Goal: Entertainment & Leisure: Consume media (video, audio)

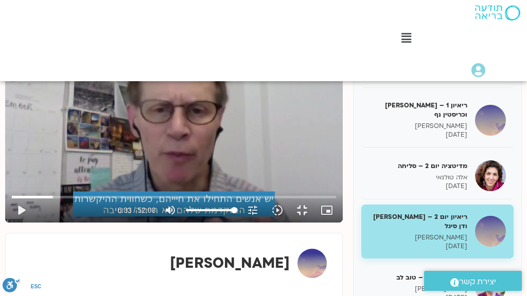
scroll to position [82, 0]
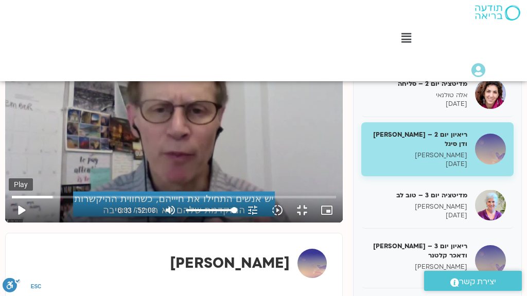
click at [16, 223] on button "play_arrow" at bounding box center [21, 210] width 25 height 25
click at [99, 200] on input "Seek" at bounding box center [174, 197] width 325 height 6
click at [16, 223] on button "pause" at bounding box center [21, 210] width 25 height 25
click at [16, 223] on button "play_arrow" at bounding box center [21, 210] width 25 height 25
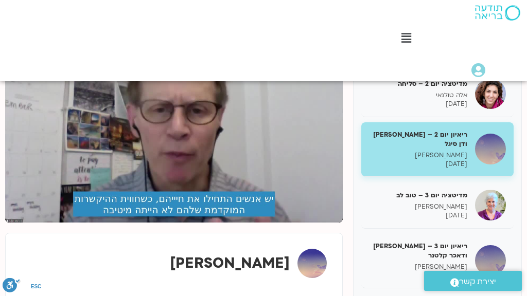
click at [16, 223] on button "pause" at bounding box center [21, 210] width 25 height 25
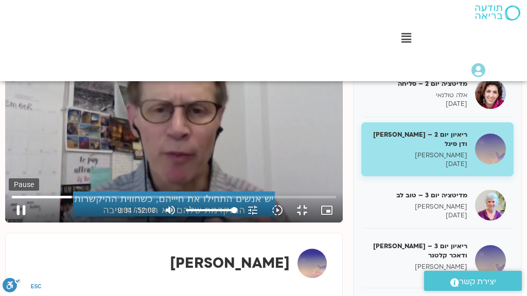
click at [14, 223] on button "pause" at bounding box center [21, 210] width 25 height 25
click at [16, 223] on button "play_arrow" at bounding box center [21, 210] width 25 height 25
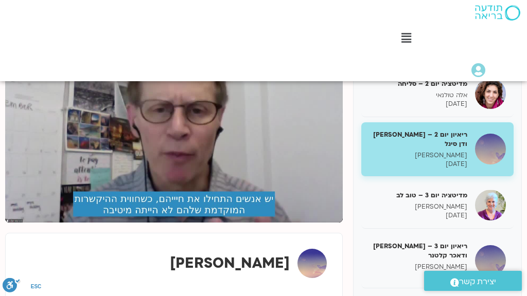
click at [16, 223] on button "pause" at bounding box center [21, 210] width 25 height 25
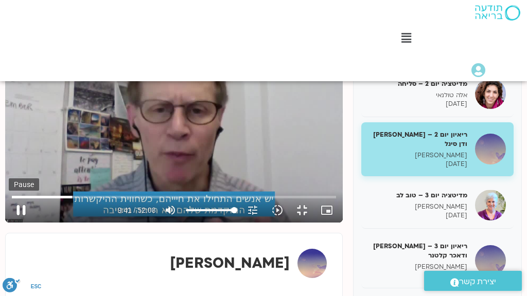
click at [16, 223] on button "pause" at bounding box center [21, 210] width 25 height 25
click at [103, 200] on input "Seek" at bounding box center [174, 197] width 325 height 6
click at [102, 200] on input "Seek" at bounding box center [174, 197] width 325 height 6
click at [16, 223] on button "play_arrow" at bounding box center [21, 210] width 25 height 25
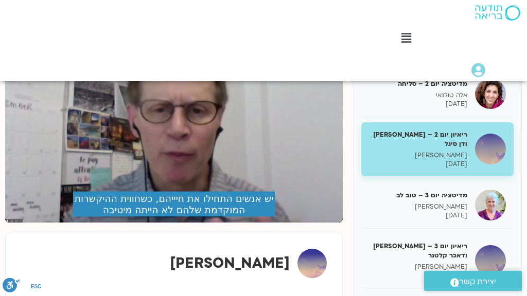
click at [16, 223] on button "pause" at bounding box center [21, 210] width 25 height 25
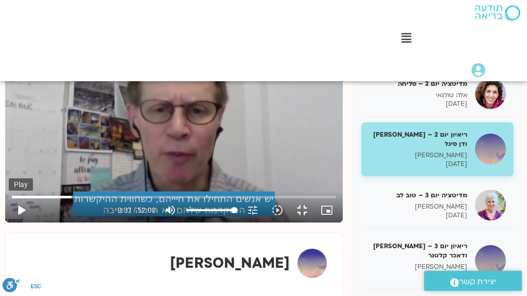
click at [16, 223] on button "play_arrow" at bounding box center [21, 210] width 25 height 25
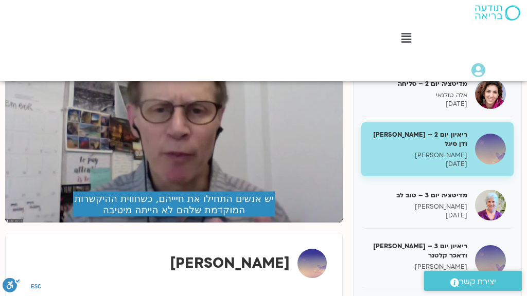
click at [16, 223] on button "pause" at bounding box center [21, 210] width 25 height 25
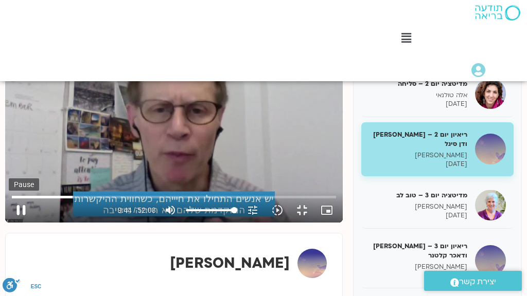
click at [16, 223] on button "pause" at bounding box center [21, 210] width 25 height 25
click at [16, 223] on button "play_arrow" at bounding box center [21, 210] width 25 height 25
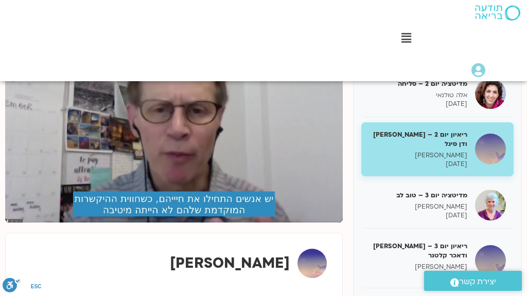
click at [16, 223] on button "pause" at bounding box center [21, 210] width 25 height 25
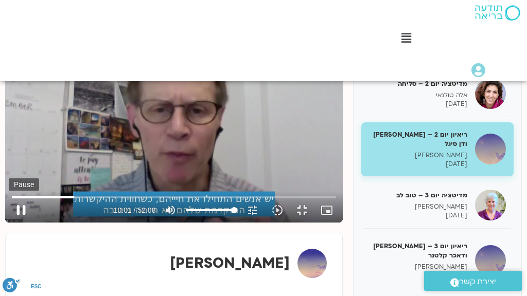
click at [14, 223] on button "pause" at bounding box center [21, 210] width 25 height 25
click at [105, 200] on input "Seek" at bounding box center [174, 197] width 325 height 6
click at [17, 223] on button "play_arrow" at bounding box center [21, 210] width 25 height 25
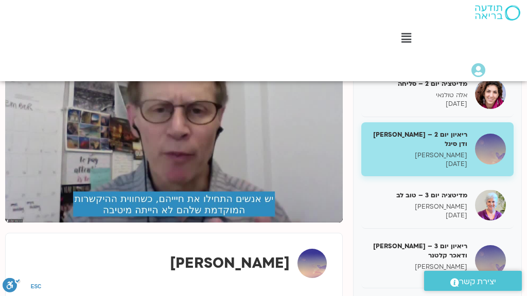
click at [17, 223] on button "pause" at bounding box center [21, 210] width 25 height 25
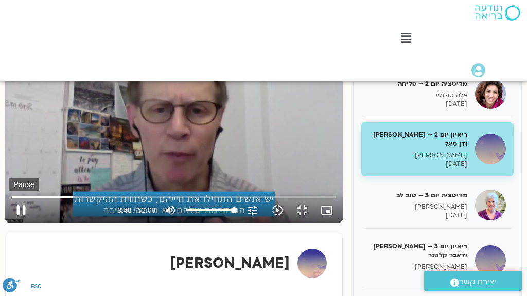
click at [20, 223] on button "pause" at bounding box center [21, 210] width 25 height 25
click at [15, 223] on button "play_arrow" at bounding box center [21, 210] width 25 height 25
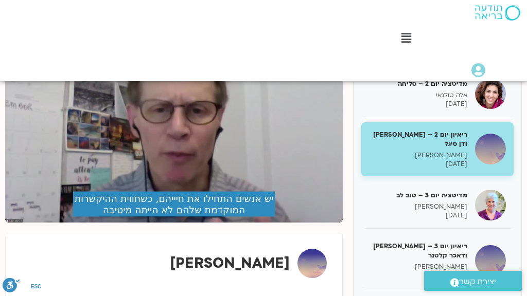
click at [15, 223] on button "pause" at bounding box center [21, 210] width 25 height 25
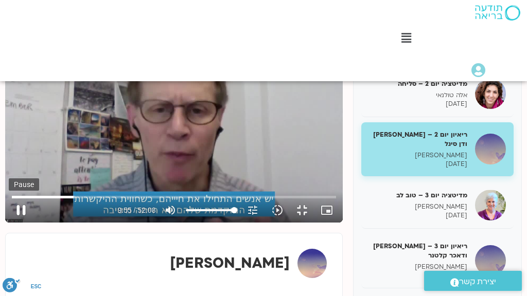
click at [14, 223] on button "pause" at bounding box center [21, 210] width 25 height 25
click at [17, 223] on button "play_arrow" at bounding box center [21, 210] width 25 height 25
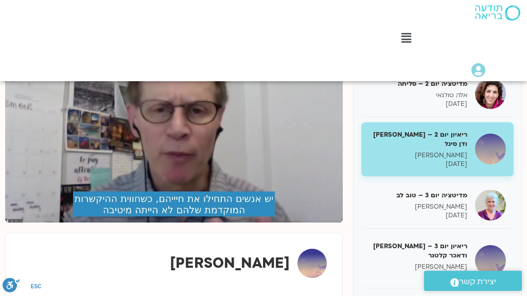
click at [17, 223] on button "pause" at bounding box center [21, 210] width 25 height 25
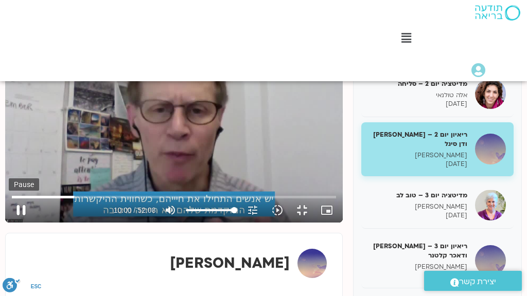
click at [15, 223] on button "pause" at bounding box center [21, 210] width 25 height 25
click at [16, 223] on button "play_arrow" at bounding box center [21, 210] width 25 height 25
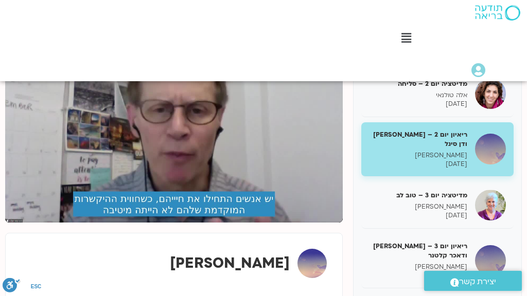
click at [16, 223] on button "pause" at bounding box center [21, 210] width 25 height 25
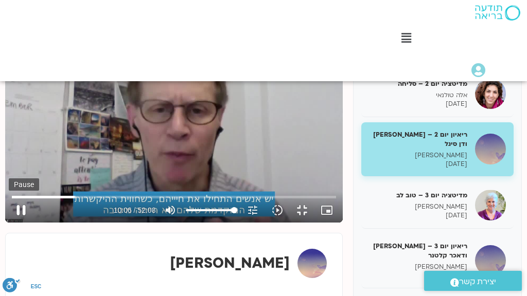
click at [17, 223] on button "pause" at bounding box center [21, 210] width 25 height 25
click at [16, 223] on button "play_arrow" at bounding box center [21, 210] width 25 height 25
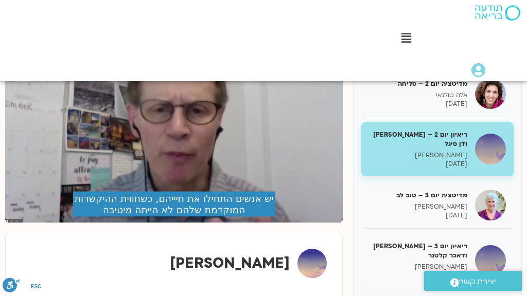
click at [16, 223] on button "pause" at bounding box center [21, 210] width 25 height 25
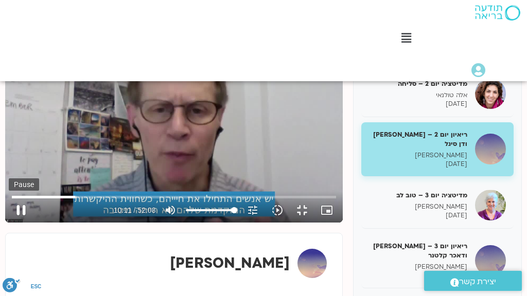
click at [15, 223] on button "pause" at bounding box center [21, 210] width 25 height 25
click at [17, 223] on button "play_arrow" at bounding box center [21, 210] width 25 height 25
click at [16, 223] on button "pause" at bounding box center [21, 210] width 25 height 25
click at [17, 223] on button "play_arrow" at bounding box center [21, 210] width 25 height 25
click at [17, 223] on button "pause" at bounding box center [21, 210] width 25 height 25
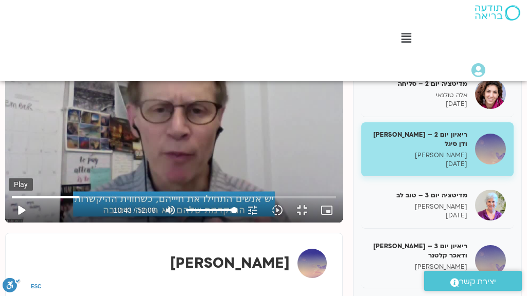
click at [16, 223] on button "play_arrow" at bounding box center [21, 210] width 25 height 25
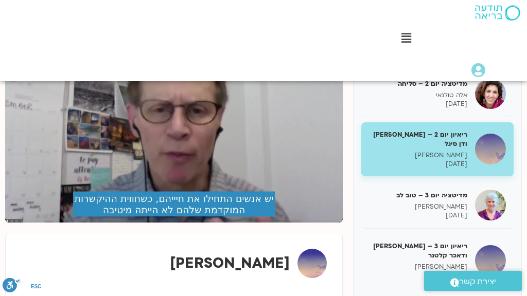
click at [16, 223] on button "pause" at bounding box center [21, 210] width 25 height 25
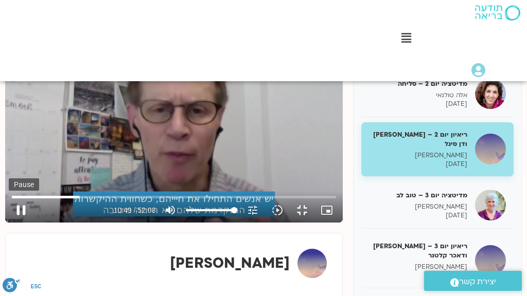
click at [16, 223] on button "pause" at bounding box center [21, 210] width 25 height 25
click at [16, 223] on button "play_arrow" at bounding box center [21, 210] width 25 height 25
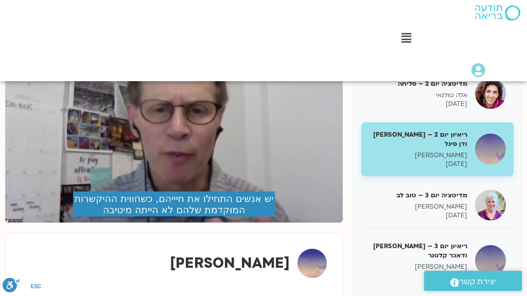
click at [16, 223] on button "pause" at bounding box center [21, 210] width 25 height 25
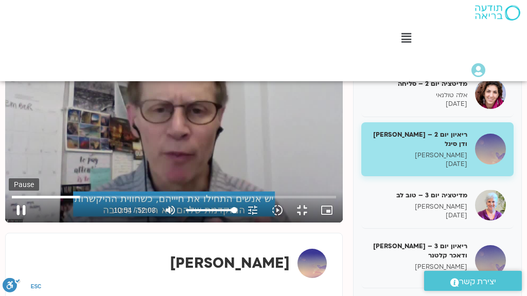
click at [20, 223] on button "pause" at bounding box center [21, 210] width 25 height 25
click at [114, 200] on input "Seek" at bounding box center [174, 197] width 325 height 6
click at [16, 223] on button "play_arrow" at bounding box center [21, 210] width 25 height 25
click at [16, 223] on button "pause" at bounding box center [21, 210] width 25 height 25
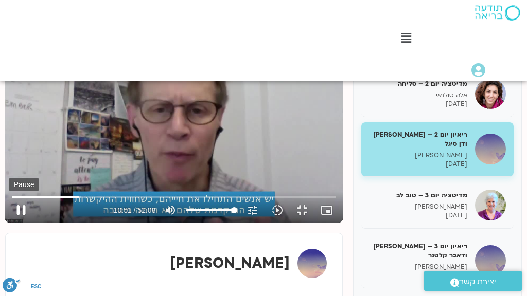
click at [16, 223] on button "pause" at bounding box center [21, 210] width 25 height 25
click at [17, 223] on button "play_arrow" at bounding box center [21, 210] width 25 height 25
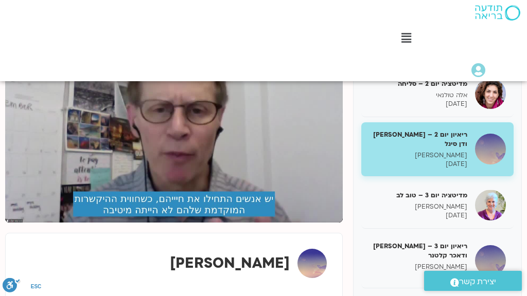
click at [17, 223] on button "pause" at bounding box center [21, 210] width 25 height 25
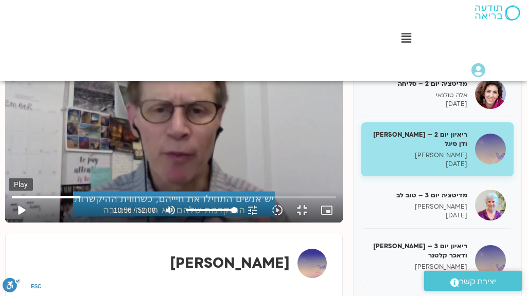
click at [16, 223] on button "play_arrow" at bounding box center [21, 210] width 25 height 25
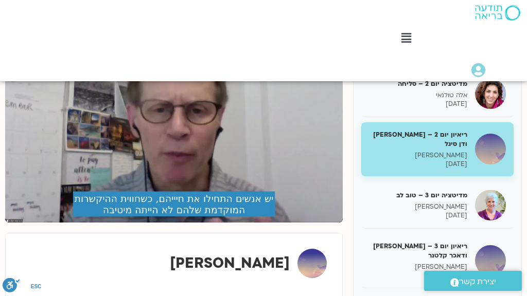
click at [16, 223] on button "pause" at bounding box center [21, 210] width 25 height 25
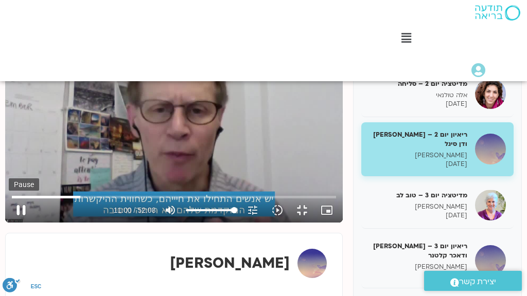
click at [14, 223] on button "pause" at bounding box center [21, 210] width 25 height 25
click at [15, 223] on button "play_arrow" at bounding box center [21, 210] width 25 height 25
click at [15, 223] on button "pause" at bounding box center [21, 210] width 25 height 25
click at [17, 223] on button "play_arrow" at bounding box center [21, 210] width 25 height 25
click at [14, 223] on button "pause" at bounding box center [21, 210] width 25 height 25
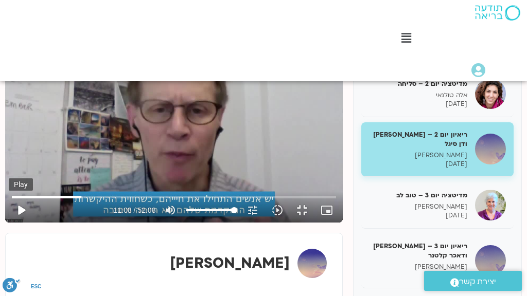
click at [19, 223] on button "play_arrow" at bounding box center [21, 210] width 25 height 25
click at [19, 223] on button "pause" at bounding box center [21, 210] width 25 height 25
click at [17, 223] on button "play_arrow" at bounding box center [21, 210] width 25 height 25
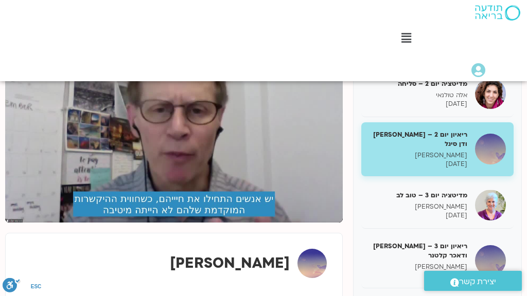
click at [16, 223] on button "pause" at bounding box center [21, 210] width 25 height 25
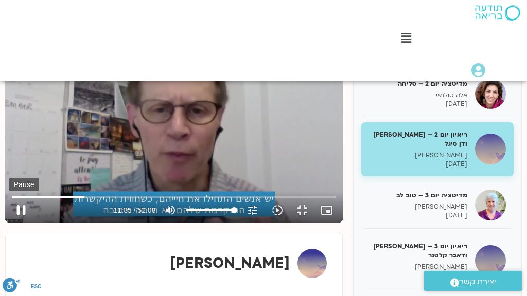
click at [18, 223] on button "pause" at bounding box center [21, 210] width 25 height 25
click at [16, 223] on button "play_arrow" at bounding box center [21, 210] width 25 height 25
click at [16, 223] on button "pause" at bounding box center [21, 210] width 25 height 25
click at [18, 223] on button "pause" at bounding box center [21, 210] width 25 height 25
click at [18, 223] on button "play_arrow" at bounding box center [21, 210] width 25 height 25
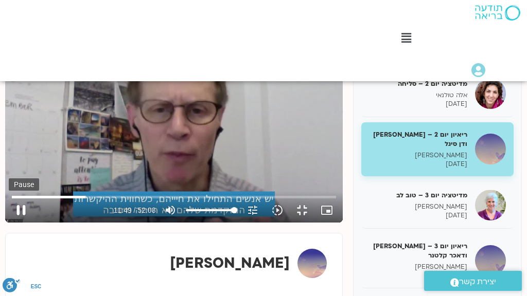
click at [18, 223] on button "pause" at bounding box center [21, 210] width 25 height 25
click at [125, 200] on input "Seek" at bounding box center [174, 197] width 325 height 6
click at [127, 200] on input "Seek" at bounding box center [174, 197] width 325 height 6
click at [125, 200] on input "Seek" at bounding box center [174, 197] width 325 height 6
click at [16, 223] on button "play_arrow" at bounding box center [21, 210] width 25 height 25
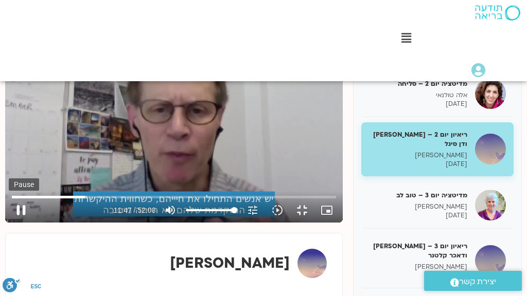
click at [17, 223] on button "pause" at bounding box center [21, 210] width 25 height 25
click at [17, 223] on button "play_arrow" at bounding box center [21, 210] width 25 height 25
click at [19, 223] on button "pause" at bounding box center [21, 210] width 25 height 25
click at [16, 223] on button "play_arrow" at bounding box center [21, 210] width 25 height 25
click at [128, 200] on input "Seek" at bounding box center [174, 197] width 325 height 6
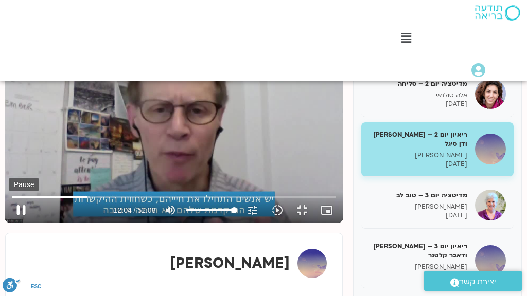
click at [19, 223] on button "pause" at bounding box center [21, 210] width 25 height 25
click at [129, 200] on input "Seek" at bounding box center [174, 197] width 325 height 6
click at [126, 200] on input "Seek" at bounding box center [174, 197] width 325 height 6
click at [125, 200] on input "Seek" at bounding box center [174, 197] width 325 height 6
click at [19, 223] on button "play_arrow" at bounding box center [21, 210] width 25 height 25
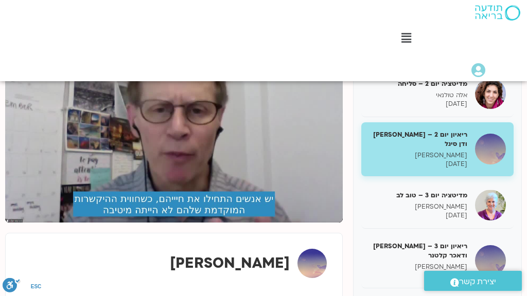
click at [17, 223] on button "pause" at bounding box center [21, 210] width 25 height 25
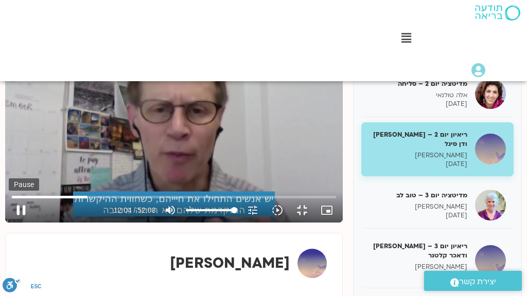
click at [16, 223] on button "pause" at bounding box center [21, 210] width 25 height 25
click at [18, 223] on button "play_arrow" at bounding box center [21, 210] width 25 height 25
click at [17, 223] on button "pause" at bounding box center [21, 210] width 25 height 25
click at [17, 223] on button "play_arrow" at bounding box center [21, 210] width 25 height 25
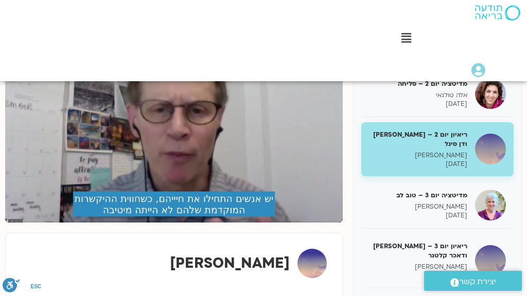
click at [17, 223] on button "pause" at bounding box center [21, 210] width 25 height 25
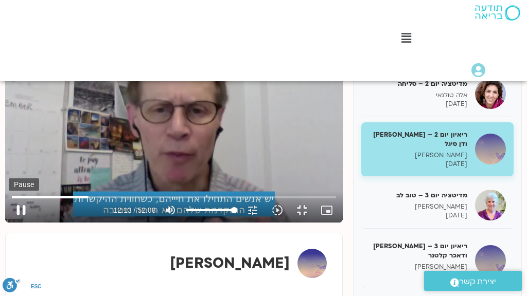
click at [12, 223] on button "pause" at bounding box center [21, 210] width 25 height 25
click at [15, 223] on button "play_arrow" at bounding box center [21, 210] width 25 height 25
click at [15, 223] on button "pause" at bounding box center [21, 210] width 25 height 25
click at [17, 223] on button "play_arrow" at bounding box center [21, 210] width 25 height 25
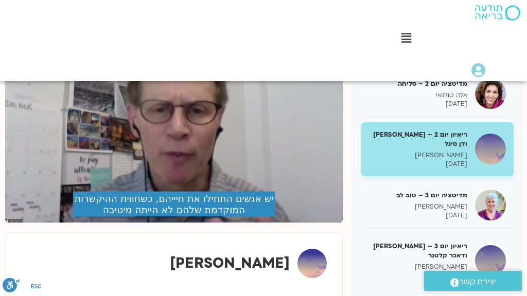
click at [17, 223] on button "pause" at bounding box center [21, 210] width 25 height 25
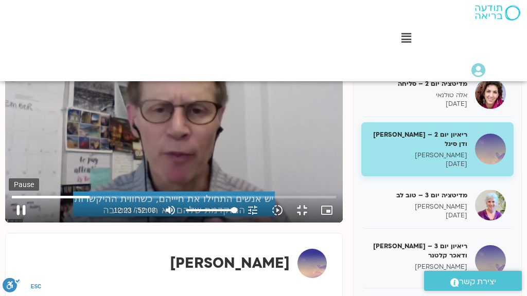
click at [18, 223] on button "pause" at bounding box center [21, 210] width 25 height 25
click at [17, 223] on button "play_arrow" at bounding box center [21, 210] width 25 height 25
click at [15, 223] on button "pause" at bounding box center [21, 210] width 25 height 25
click at [16, 223] on button "play_arrow" at bounding box center [21, 210] width 25 height 25
click at [14, 223] on button "pause" at bounding box center [21, 210] width 25 height 25
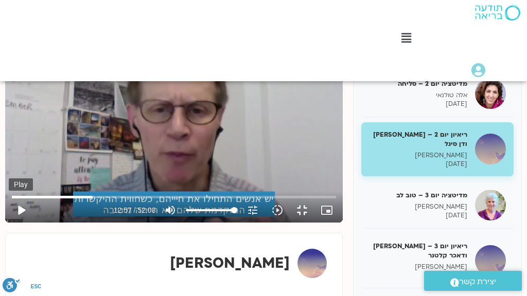
click at [18, 223] on button "play_arrow" at bounding box center [21, 210] width 25 height 25
click at [17, 223] on button "pause" at bounding box center [21, 210] width 25 height 25
click at [16, 223] on button "play_arrow" at bounding box center [21, 210] width 25 height 25
click at [15, 223] on button "pause" at bounding box center [21, 210] width 25 height 25
click at [16, 223] on button "play_arrow" at bounding box center [21, 210] width 25 height 25
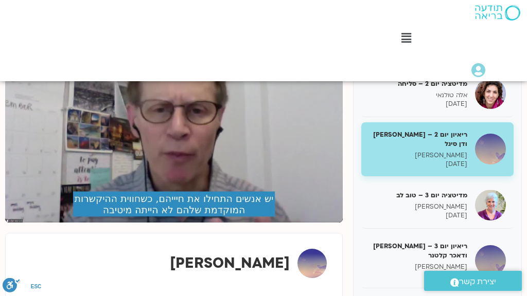
click at [16, 223] on button "pause" at bounding box center [21, 210] width 25 height 25
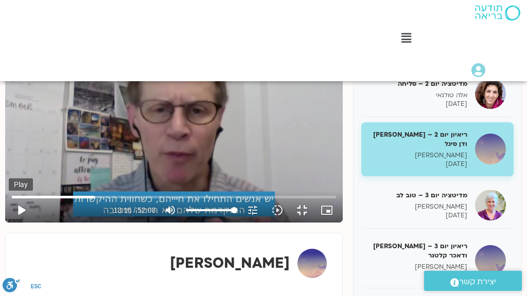
click at [20, 223] on button "play_arrow" at bounding box center [21, 210] width 25 height 25
click at [15, 223] on button "pause" at bounding box center [21, 210] width 25 height 25
click at [19, 223] on button "play_arrow" at bounding box center [21, 210] width 25 height 25
click at [16, 223] on button "pause" at bounding box center [21, 210] width 25 height 25
click at [17, 223] on button "play_arrow" at bounding box center [21, 210] width 25 height 25
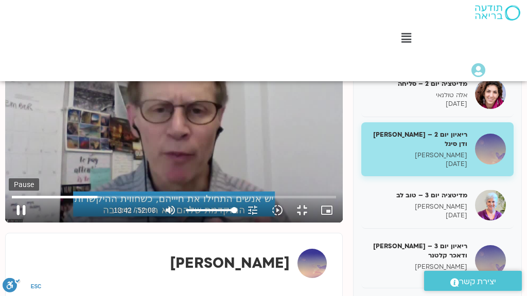
click at [16, 223] on button "pause" at bounding box center [21, 210] width 25 height 25
click at [14, 223] on button "play_arrow" at bounding box center [21, 210] width 25 height 25
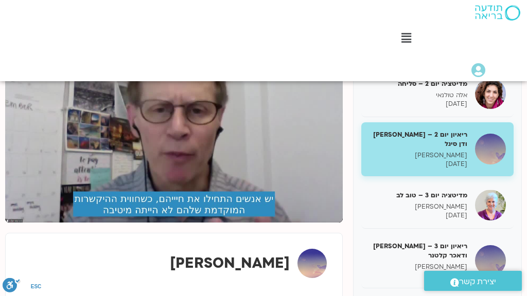
click at [14, 223] on button "pause" at bounding box center [21, 210] width 25 height 25
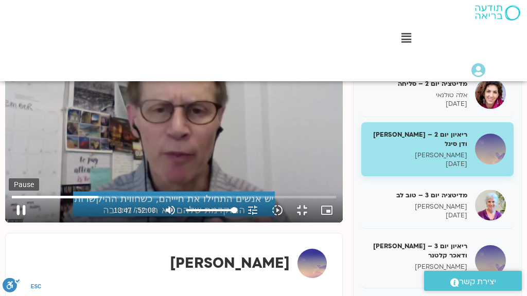
click at [19, 223] on button "pause" at bounding box center [21, 210] width 25 height 25
click at [17, 223] on button "play_arrow" at bounding box center [21, 210] width 25 height 25
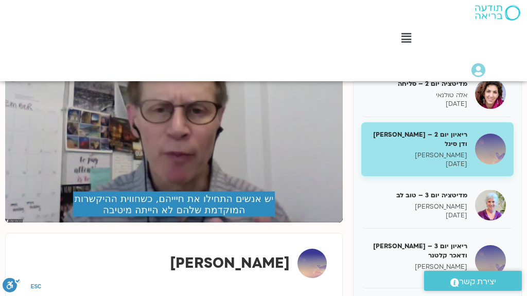
click at [17, 223] on button "pause" at bounding box center [21, 210] width 25 height 25
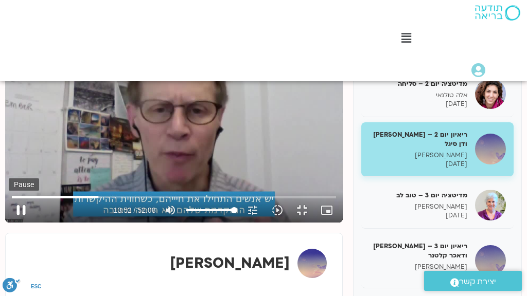
click at [16, 223] on button "pause" at bounding box center [21, 210] width 25 height 25
click at [18, 223] on button "play_arrow" at bounding box center [21, 210] width 25 height 25
click at [16, 223] on button "pause" at bounding box center [21, 210] width 25 height 25
click at [148, 200] on input "Seek" at bounding box center [174, 197] width 325 height 6
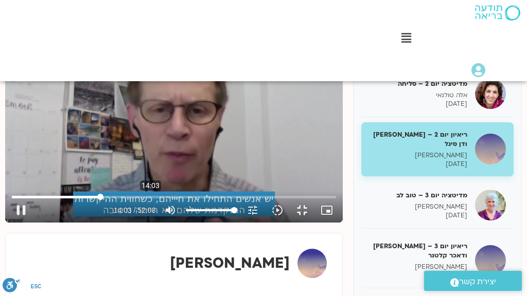
click at [147, 200] on input "Seek" at bounding box center [174, 197] width 325 height 6
click at [150, 200] on input "Seek" at bounding box center [174, 197] width 325 height 6
click at [148, 200] on input "Seek" at bounding box center [174, 197] width 325 height 6
click at [17, 223] on button "play_arrow" at bounding box center [21, 210] width 25 height 25
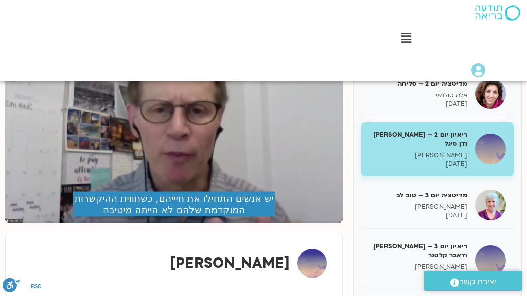
click at [17, 223] on button "pause" at bounding box center [21, 210] width 25 height 25
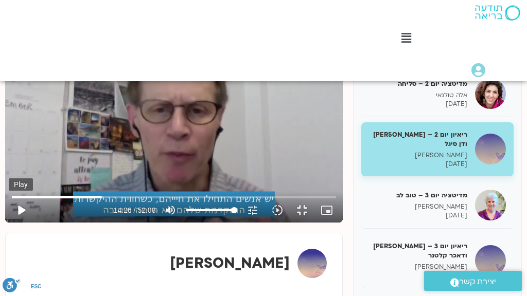
click at [19, 223] on button "play_arrow" at bounding box center [21, 210] width 25 height 25
click at [19, 223] on button "pause" at bounding box center [21, 210] width 25 height 25
click at [16, 223] on button "play_arrow" at bounding box center [21, 210] width 25 height 25
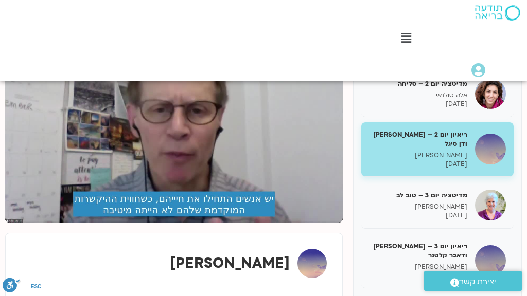
click at [16, 223] on button "pause" at bounding box center [21, 210] width 25 height 25
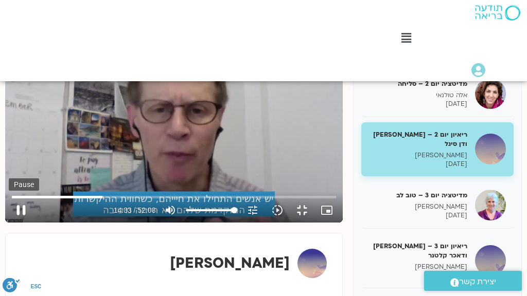
click at [17, 223] on button "pause" at bounding box center [21, 210] width 25 height 25
click at [17, 223] on button "play_arrow" at bounding box center [21, 210] width 25 height 25
click at [15, 223] on button "pause" at bounding box center [21, 210] width 25 height 25
click at [152, 200] on input "Seek" at bounding box center [174, 197] width 325 height 6
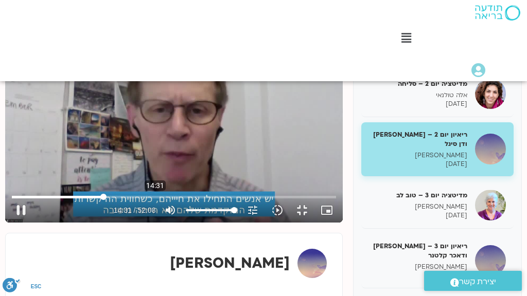
click at [152, 200] on input "Seek" at bounding box center [174, 197] width 325 height 6
click at [153, 200] on input "Seek" at bounding box center [174, 197] width 325 height 6
click at [18, 223] on button "play_arrow" at bounding box center [21, 210] width 25 height 25
click at [16, 223] on button "pause" at bounding box center [21, 210] width 25 height 25
click at [161, 200] on input "Seek" at bounding box center [174, 197] width 325 height 6
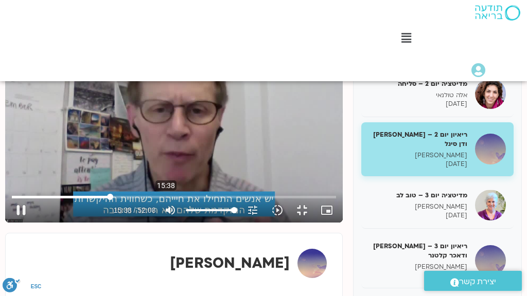
click at [163, 200] on input "Seek" at bounding box center [174, 197] width 325 height 6
click at [158, 200] on input "Seek" at bounding box center [174, 197] width 325 height 6
click at [160, 200] on input "Seek" at bounding box center [174, 197] width 325 height 6
click at [16, 223] on button "play_arrow" at bounding box center [21, 210] width 25 height 25
click at [14, 223] on button "pause" at bounding box center [21, 210] width 25 height 25
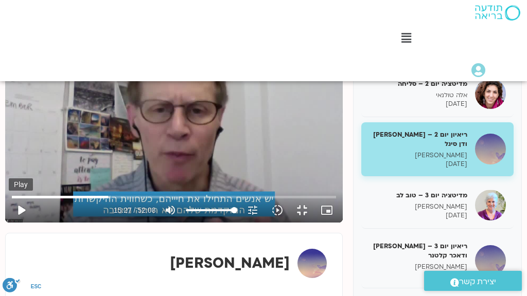
click at [19, 223] on button "play_arrow" at bounding box center [21, 210] width 25 height 25
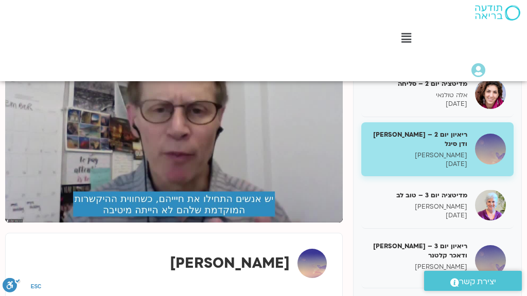
click at [17, 223] on button "pause" at bounding box center [21, 210] width 25 height 25
click at [16, 223] on button "pause" at bounding box center [21, 210] width 25 height 25
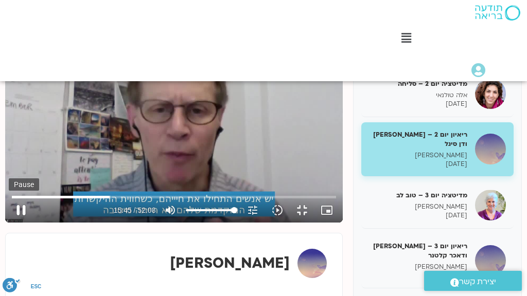
click at [16, 223] on button "pause" at bounding box center [21, 210] width 25 height 25
click at [16, 223] on button "play_arrow" at bounding box center [21, 210] width 25 height 25
click at [17, 223] on button "pause" at bounding box center [21, 210] width 25 height 25
click at [17, 223] on button "play_arrow" at bounding box center [21, 210] width 25 height 25
click at [17, 223] on button "pause" at bounding box center [21, 210] width 25 height 25
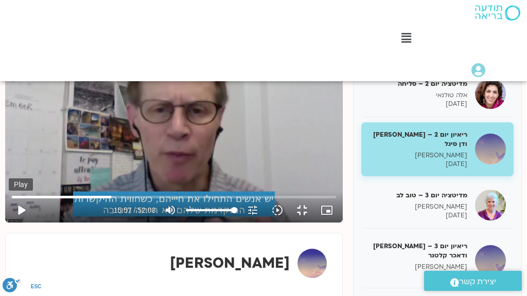
click at [17, 223] on button "play_arrow" at bounding box center [21, 210] width 25 height 25
click at [17, 223] on button "pause" at bounding box center [21, 210] width 25 height 25
click at [19, 223] on button "play_arrow" at bounding box center [21, 210] width 25 height 25
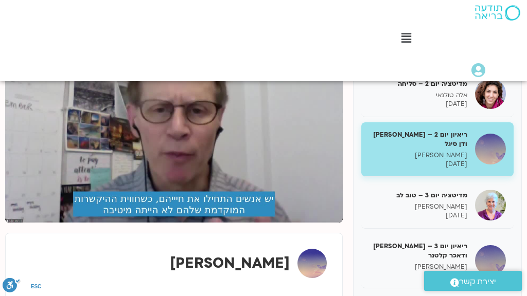
click at [18, 223] on button "pause" at bounding box center [21, 210] width 25 height 25
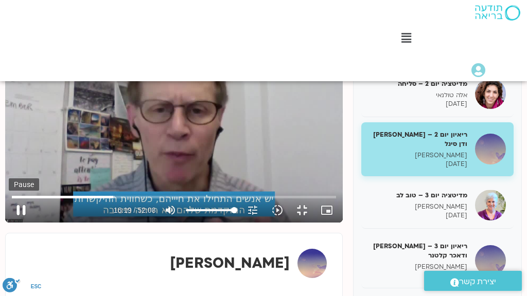
click at [16, 223] on button "pause" at bounding box center [21, 210] width 25 height 25
click at [14, 223] on button "play_arrow" at bounding box center [21, 210] width 25 height 25
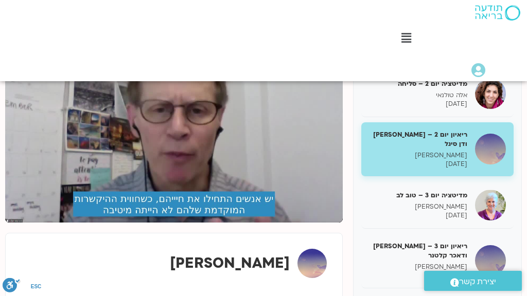
click at [17, 223] on button "pause" at bounding box center [21, 210] width 25 height 25
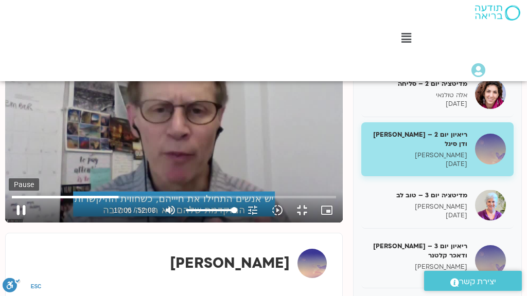
click at [17, 223] on button "pause" at bounding box center [21, 210] width 25 height 25
click at [16, 223] on button "play_arrow" at bounding box center [21, 210] width 25 height 25
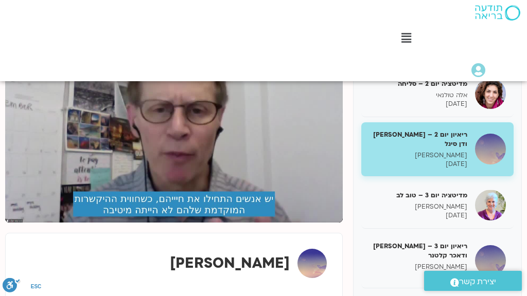
click at [16, 223] on button "pause" at bounding box center [21, 210] width 25 height 25
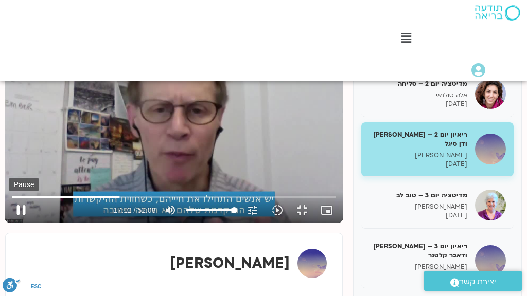
click at [16, 223] on button "pause" at bounding box center [21, 210] width 25 height 25
click at [16, 223] on button "play_arrow" at bounding box center [21, 210] width 25 height 25
click at [16, 223] on button "pause" at bounding box center [21, 210] width 25 height 25
click at [16, 223] on button "play_arrow" at bounding box center [21, 210] width 25 height 25
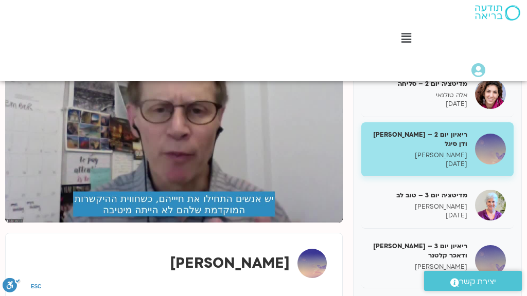
click at [16, 223] on button "pause" at bounding box center [21, 210] width 25 height 25
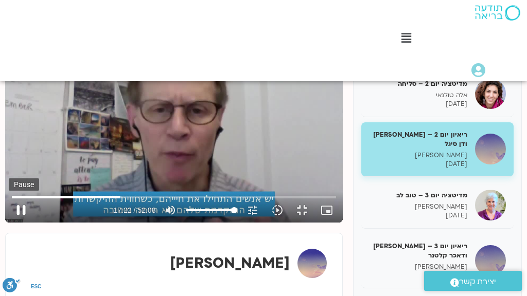
click at [13, 223] on button "pause" at bounding box center [21, 210] width 25 height 25
click at [177, 200] on input "Seek" at bounding box center [174, 197] width 325 height 6
click at [178, 200] on input "Seek" at bounding box center [174, 197] width 325 height 6
click at [175, 200] on input "Seek" at bounding box center [174, 197] width 325 height 6
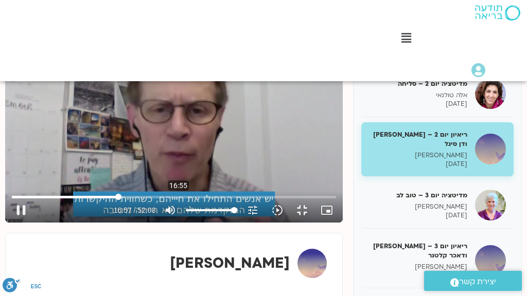
click at [175, 200] on input "Seek" at bounding box center [174, 197] width 325 height 6
click at [177, 200] on input "Seek" at bounding box center [174, 197] width 325 height 6
click at [180, 200] on input "Seek" at bounding box center [174, 197] width 325 height 6
click at [17, 223] on button "play_arrow" at bounding box center [21, 210] width 25 height 25
click at [16, 223] on button "pause" at bounding box center [21, 210] width 25 height 25
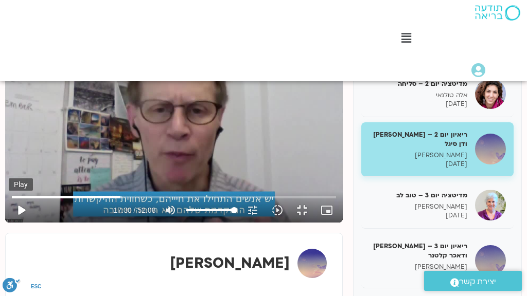
click at [16, 223] on button "play_arrow" at bounding box center [21, 210] width 25 height 25
click at [15, 223] on button "pause" at bounding box center [21, 210] width 25 height 25
click at [16, 223] on button "play_arrow" at bounding box center [21, 210] width 25 height 25
click at [16, 223] on button "pause" at bounding box center [21, 210] width 25 height 25
click at [17, 223] on button "play_arrow" at bounding box center [21, 210] width 25 height 25
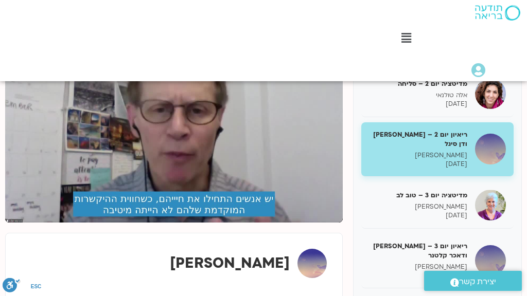
click at [17, 223] on button "pause" at bounding box center [21, 210] width 25 height 25
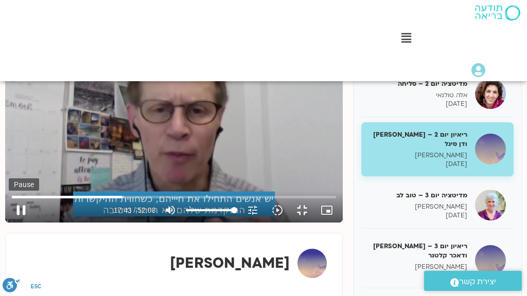
click at [15, 223] on button "pause" at bounding box center [21, 210] width 25 height 25
click at [17, 223] on button "play_arrow" at bounding box center [21, 210] width 25 height 25
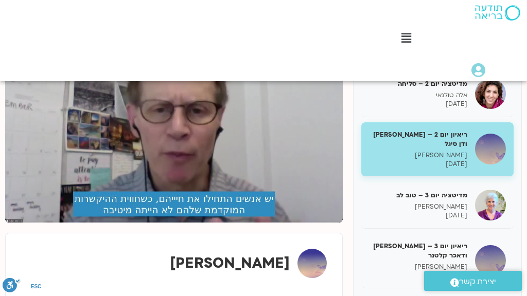
click at [17, 223] on button "pause" at bounding box center [21, 210] width 25 height 25
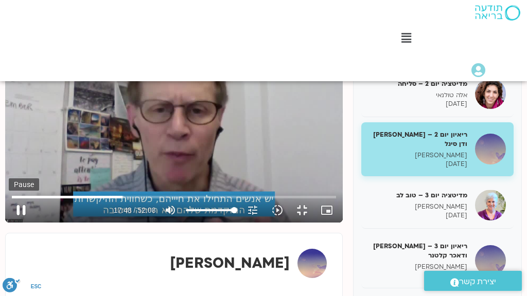
click at [15, 223] on button "pause" at bounding box center [21, 210] width 25 height 25
click at [15, 223] on button "play_arrow" at bounding box center [21, 210] width 25 height 25
click at [15, 223] on button "pause" at bounding box center [21, 210] width 25 height 25
click at [15, 223] on button "play_arrow" at bounding box center [21, 210] width 25 height 25
click at [19, 223] on button "pause" at bounding box center [21, 210] width 25 height 25
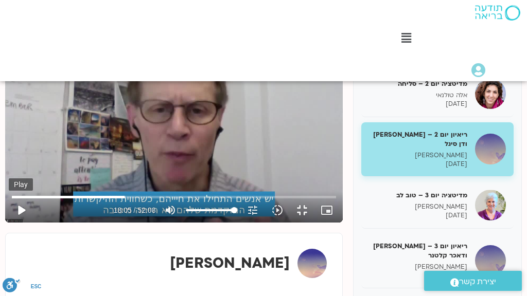
click at [16, 223] on button "play_arrow" at bounding box center [21, 210] width 25 height 25
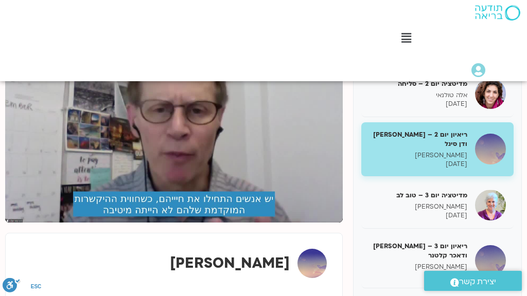
click at [16, 223] on button "pause" at bounding box center [21, 210] width 25 height 25
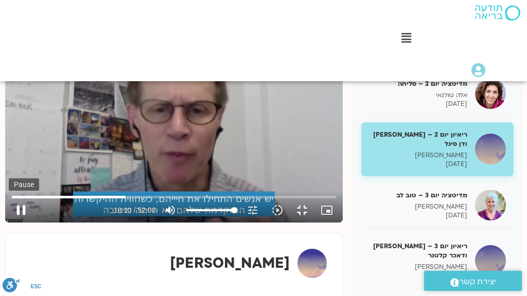
click at [17, 223] on button "pause" at bounding box center [21, 210] width 25 height 25
click at [183, 200] on input "Seek" at bounding box center [174, 197] width 325 height 6
click at [185, 200] on input "Seek" at bounding box center [174, 197] width 325 height 6
click at [186, 200] on input "Seek" at bounding box center [174, 197] width 325 height 6
click at [187, 200] on input "Seek" at bounding box center [174, 197] width 325 height 6
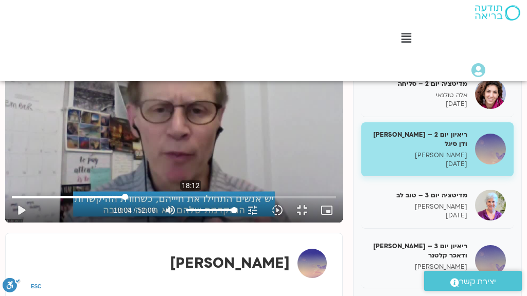
click at [187, 200] on input "Seek" at bounding box center [174, 197] width 325 height 6
click at [19, 223] on button "play_arrow" at bounding box center [21, 210] width 25 height 25
click at [13, 223] on button "pause" at bounding box center [21, 210] width 25 height 25
click at [16, 223] on button "play_arrow" at bounding box center [21, 210] width 25 height 25
click at [17, 223] on button "pause" at bounding box center [21, 210] width 25 height 25
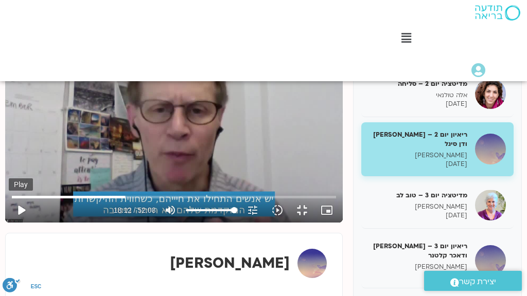
click at [16, 223] on button "play_arrow" at bounding box center [21, 210] width 25 height 25
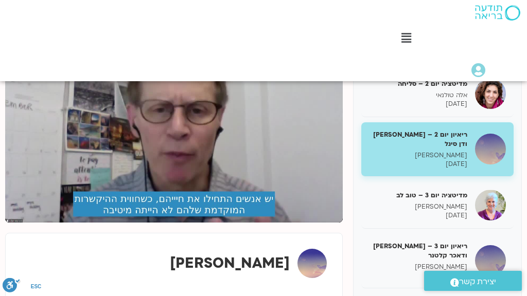
click at [16, 223] on button "pause" at bounding box center [21, 210] width 25 height 25
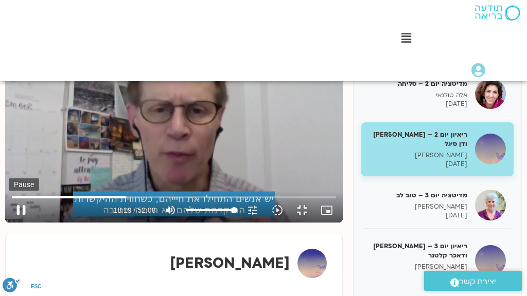
click at [11, 223] on button "pause" at bounding box center [21, 210] width 25 height 25
click at [16, 223] on button "play_arrow" at bounding box center [21, 210] width 25 height 25
click at [15, 223] on button "pause" at bounding box center [21, 210] width 25 height 25
click at [17, 223] on button "play_arrow" at bounding box center [21, 210] width 25 height 25
click at [14, 223] on button "pause" at bounding box center [21, 210] width 25 height 25
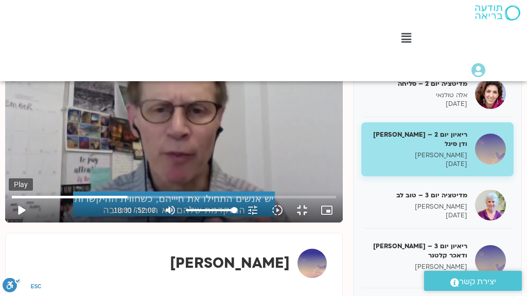
click at [16, 223] on button "play_arrow" at bounding box center [21, 210] width 25 height 25
click at [18, 223] on button "pause" at bounding box center [21, 210] width 25 height 25
click at [16, 223] on button "play_arrow" at bounding box center [21, 210] width 25 height 25
click at [16, 223] on button "pause" at bounding box center [21, 210] width 25 height 25
click at [15, 223] on button "play_arrow" at bounding box center [21, 210] width 25 height 25
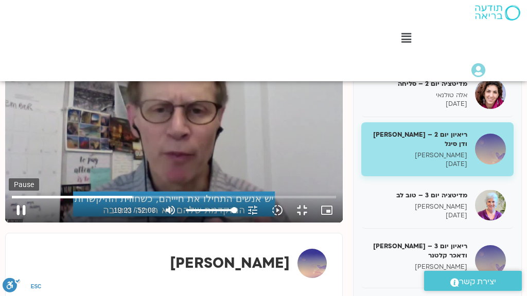
click at [15, 223] on button "pause" at bounding box center [21, 210] width 25 height 25
click at [16, 223] on button "play_arrow" at bounding box center [21, 210] width 25 height 25
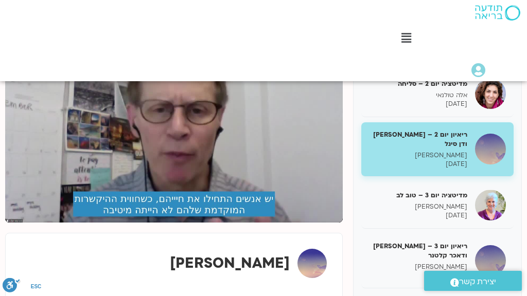
click at [16, 223] on button "pause" at bounding box center [21, 210] width 25 height 25
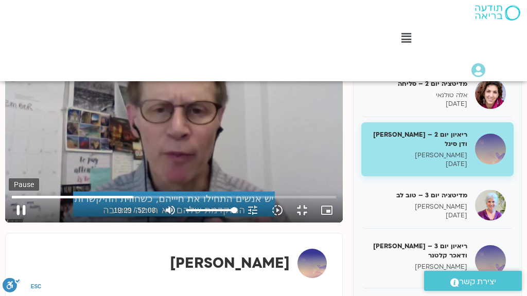
click at [16, 223] on button "pause" at bounding box center [21, 210] width 25 height 25
click at [19, 223] on button "play_arrow" at bounding box center [21, 210] width 25 height 25
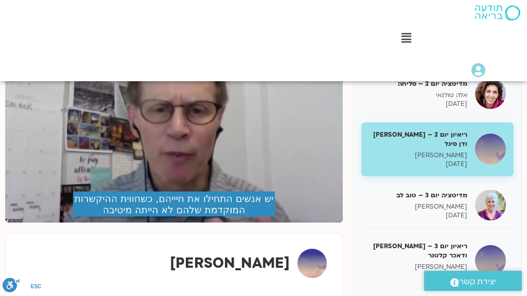
click at [19, 223] on button "pause" at bounding box center [21, 210] width 25 height 25
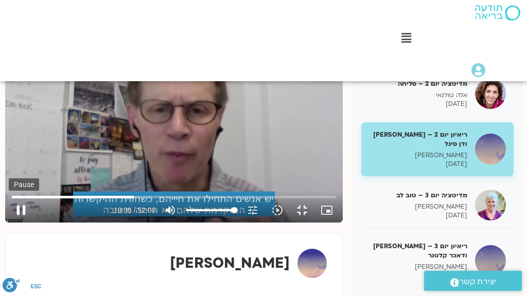
click at [14, 223] on button "pause" at bounding box center [21, 210] width 25 height 25
click at [17, 223] on button "play_arrow" at bounding box center [21, 210] width 25 height 25
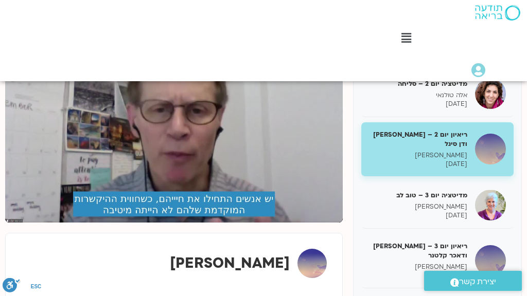
click at [16, 223] on button "pause" at bounding box center [21, 210] width 25 height 25
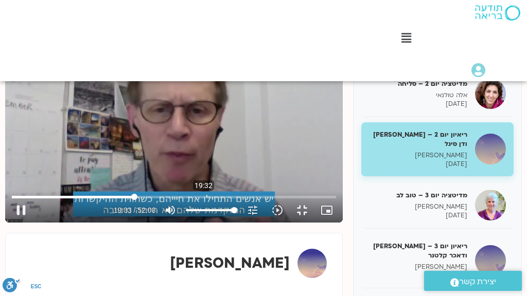
click at [200, 200] on input "Seek" at bounding box center [174, 197] width 325 height 6
click at [202, 200] on input "Seek" at bounding box center [174, 197] width 325 height 6
click at [203, 200] on input "Seek" at bounding box center [174, 197] width 325 height 6
click at [16, 223] on button "play_arrow" at bounding box center [21, 210] width 25 height 25
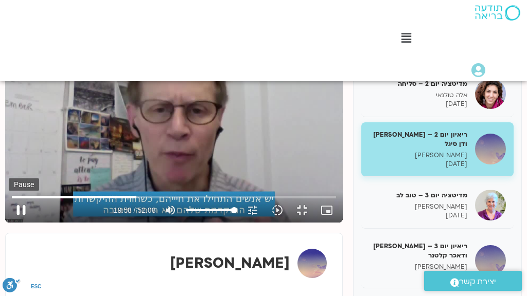
click at [16, 223] on button "pause" at bounding box center [21, 210] width 25 height 25
click at [16, 223] on button "play_arrow" at bounding box center [21, 210] width 25 height 25
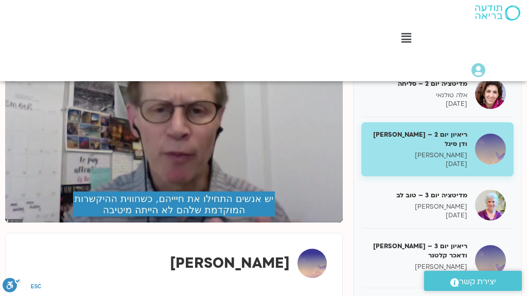
click at [16, 223] on button "pause" at bounding box center [21, 210] width 25 height 25
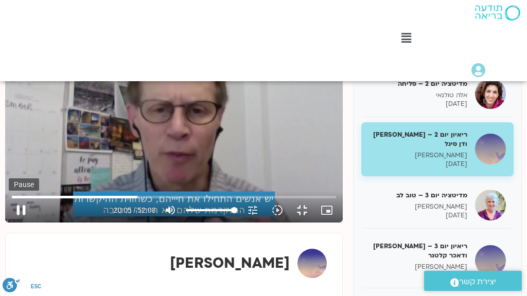
click at [15, 223] on button "pause" at bounding box center [21, 210] width 25 height 25
click at [16, 223] on button "play_arrow" at bounding box center [21, 210] width 25 height 25
click at [15, 223] on button "pause" at bounding box center [21, 210] width 25 height 25
click at [15, 223] on button "play_arrow" at bounding box center [21, 210] width 25 height 25
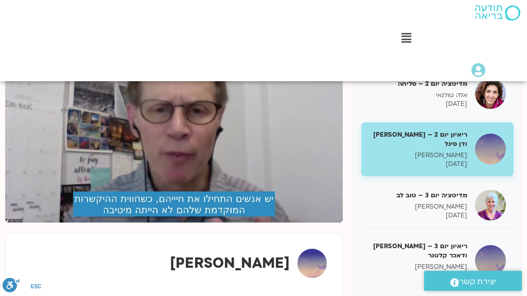
click at [15, 223] on button "pause" at bounding box center [21, 210] width 25 height 25
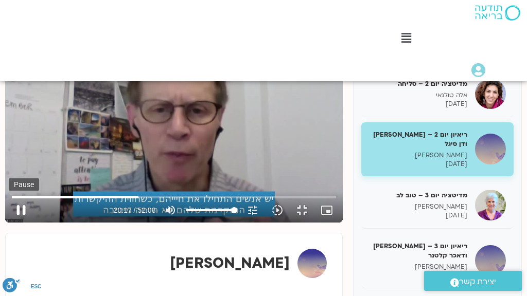
click at [19, 223] on button "pause" at bounding box center [21, 210] width 25 height 25
click at [19, 223] on button "play_arrow" at bounding box center [21, 210] width 25 height 25
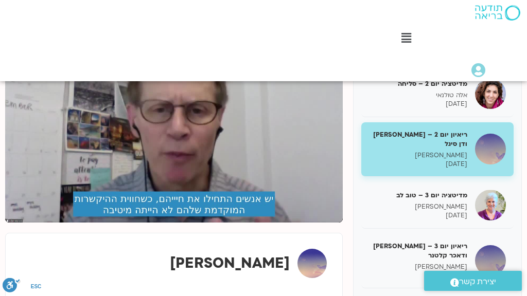
click at [19, 223] on button "pause" at bounding box center [21, 210] width 25 height 25
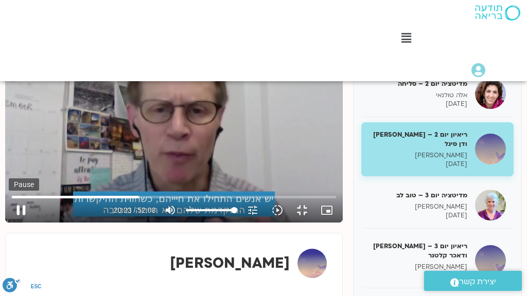
click at [15, 223] on button "pause" at bounding box center [21, 210] width 25 height 25
click at [15, 223] on button "play_arrow" at bounding box center [21, 210] width 25 height 25
click at [15, 223] on button "pause" at bounding box center [21, 210] width 25 height 25
click at [18, 223] on button "play_arrow" at bounding box center [21, 210] width 25 height 25
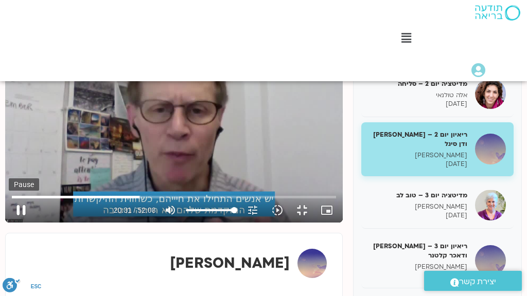
click at [15, 223] on button "pause" at bounding box center [21, 210] width 25 height 25
click at [16, 223] on button "play_arrow" at bounding box center [21, 210] width 25 height 25
click at [17, 223] on button "pause" at bounding box center [21, 210] width 25 height 25
click at [17, 223] on button "play_arrow" at bounding box center [21, 210] width 25 height 25
click at [15, 223] on button "pause" at bounding box center [21, 210] width 25 height 25
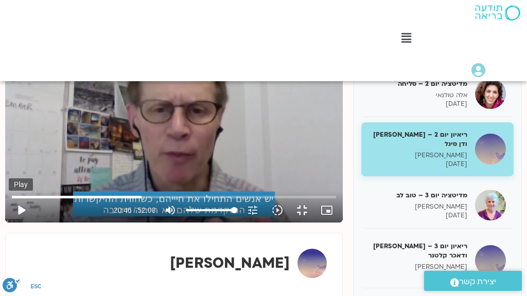
click at [17, 223] on button "play_arrow" at bounding box center [21, 210] width 25 height 25
click at [16, 223] on button "pause" at bounding box center [21, 210] width 25 height 25
click at [16, 223] on button "play_arrow" at bounding box center [21, 210] width 25 height 25
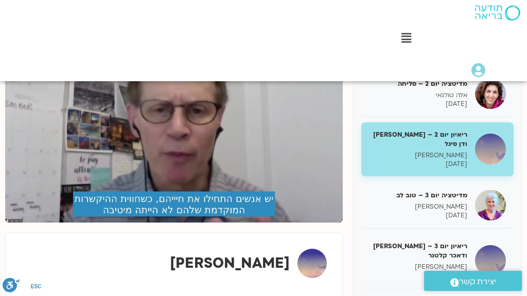
click at [16, 223] on button "pause" at bounding box center [21, 210] width 25 height 25
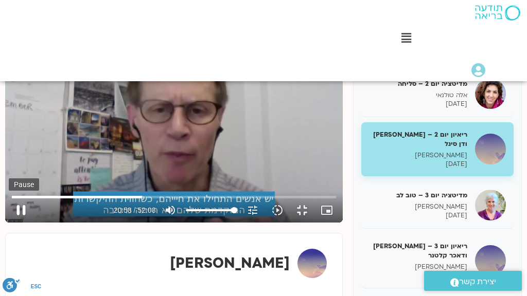
click at [15, 223] on button "pause" at bounding box center [21, 210] width 25 height 25
click at [16, 223] on button "play_arrow" at bounding box center [21, 210] width 25 height 25
click at [16, 223] on button "pause" at bounding box center [21, 210] width 25 height 25
click at [18, 223] on button "play_arrow" at bounding box center [21, 210] width 25 height 25
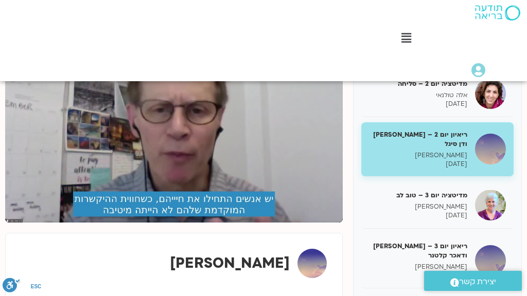
click at [18, 223] on button "pause" at bounding box center [21, 210] width 25 height 25
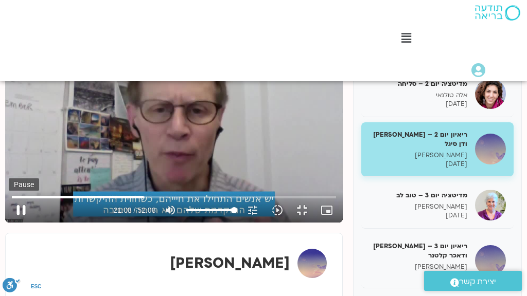
click at [13, 223] on button "pause" at bounding box center [21, 210] width 25 height 25
click at [16, 223] on button "play_arrow" at bounding box center [21, 210] width 25 height 25
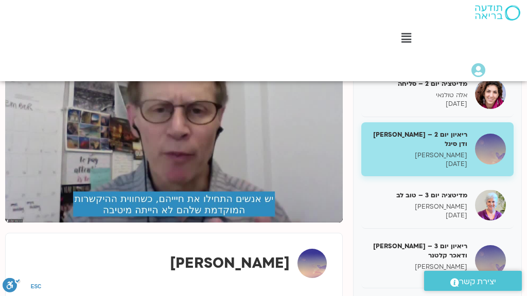
click at [16, 223] on button "pause" at bounding box center [21, 210] width 25 height 25
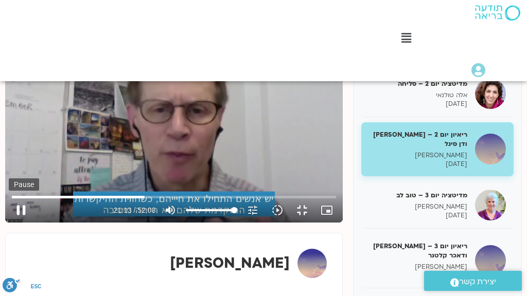
click at [21, 223] on button "pause" at bounding box center [21, 210] width 25 height 25
click at [16, 223] on button "play_arrow" at bounding box center [21, 210] width 25 height 25
click at [219, 200] on input "Seek" at bounding box center [174, 197] width 325 height 6
click at [17, 223] on button "pause" at bounding box center [21, 210] width 25 height 25
click at [217, 200] on input "Seek" at bounding box center [174, 197] width 325 height 6
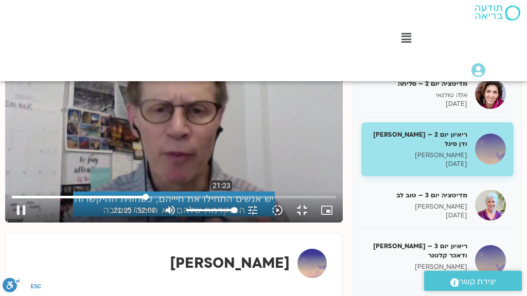
click at [218, 200] on input "Seek" at bounding box center [174, 197] width 325 height 6
click at [220, 200] on input "Seek" at bounding box center [174, 197] width 325 height 6
click at [222, 200] on input "Seek" at bounding box center [174, 197] width 325 height 6
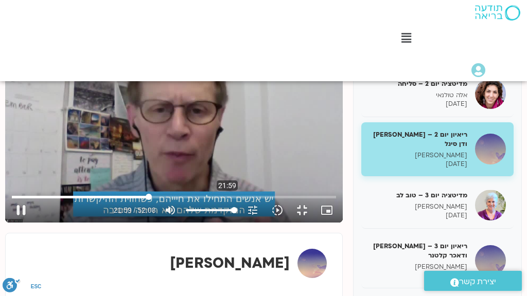
click at [224, 200] on input "Seek" at bounding box center [174, 197] width 325 height 6
click at [222, 200] on input "Seek" at bounding box center [174, 197] width 325 height 6
click at [224, 200] on input "Seek" at bounding box center [174, 197] width 325 height 6
click at [223, 200] on input "Seek" at bounding box center [174, 197] width 325 height 6
click at [219, 200] on input "Seek" at bounding box center [174, 197] width 325 height 6
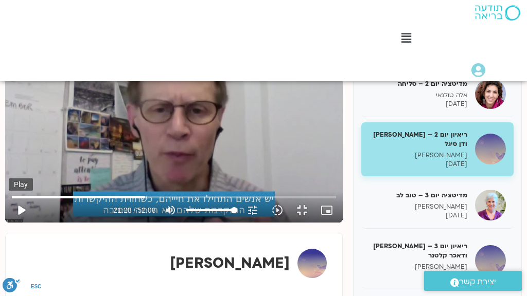
click at [16, 223] on button "play_arrow" at bounding box center [21, 210] width 25 height 25
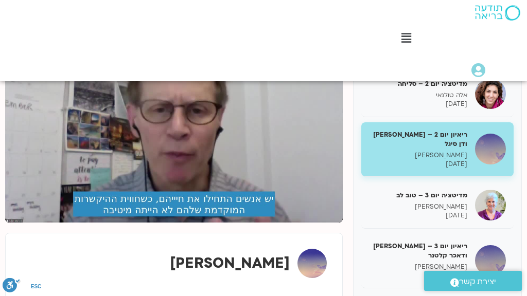
click at [16, 223] on button "pause" at bounding box center [21, 210] width 25 height 25
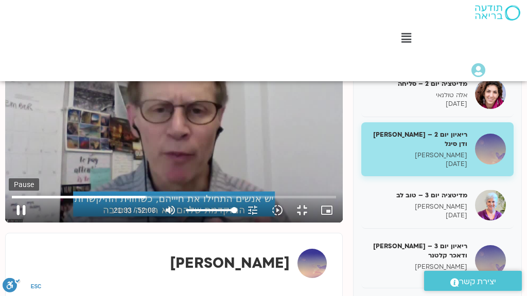
click at [16, 223] on button "pause" at bounding box center [21, 210] width 25 height 25
click at [16, 223] on button "play_arrow" at bounding box center [21, 210] width 25 height 25
click at [16, 223] on button "pause" at bounding box center [21, 210] width 25 height 25
click at [16, 223] on button "play_arrow" at bounding box center [21, 210] width 25 height 25
click at [15, 223] on button "pause" at bounding box center [21, 210] width 25 height 25
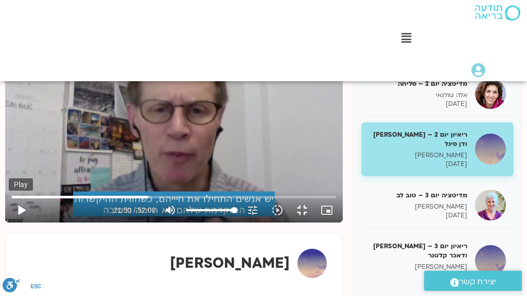
click at [19, 223] on button "play_arrow" at bounding box center [21, 210] width 25 height 25
click at [17, 223] on button "pause" at bounding box center [21, 210] width 25 height 25
click at [16, 223] on button "play_arrow" at bounding box center [21, 210] width 25 height 25
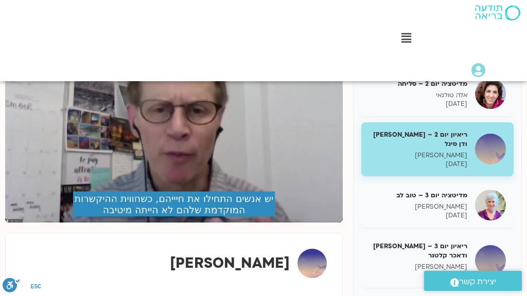
click at [16, 223] on button "pause" at bounding box center [21, 210] width 25 height 25
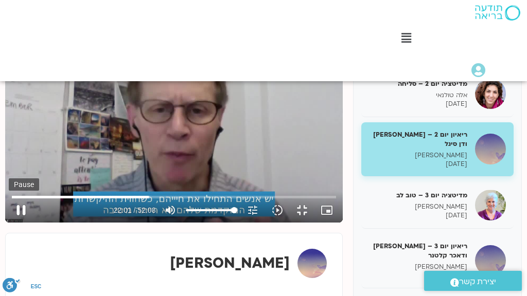
click at [14, 223] on button "pause" at bounding box center [21, 210] width 25 height 25
click at [18, 223] on button "play_arrow" at bounding box center [21, 210] width 25 height 25
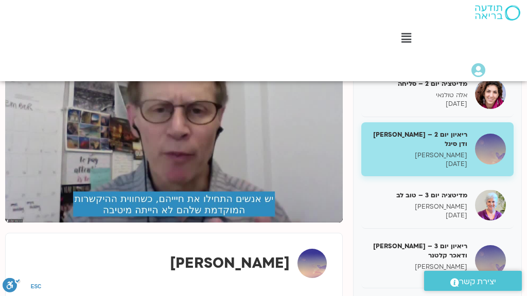
click at [18, 223] on button "pause" at bounding box center [21, 210] width 25 height 25
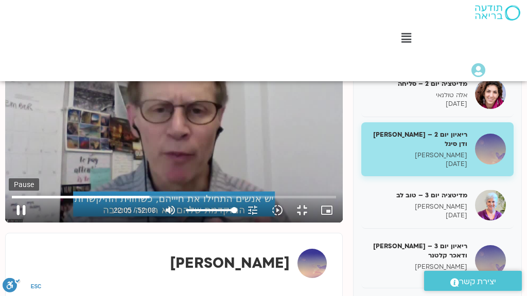
click at [18, 223] on button "pause" at bounding box center [21, 210] width 25 height 25
click at [16, 223] on button "play_arrow" at bounding box center [21, 210] width 25 height 25
click at [16, 223] on button "pause" at bounding box center [21, 210] width 25 height 25
click at [17, 223] on button "play_arrow" at bounding box center [21, 210] width 25 height 25
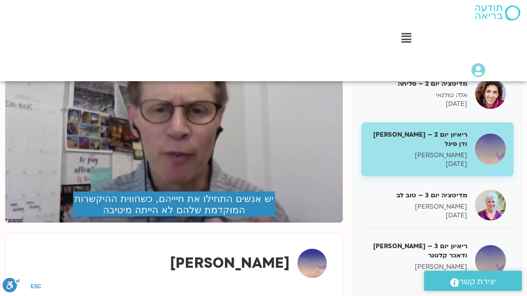
click at [17, 223] on button "pause" at bounding box center [21, 210] width 25 height 25
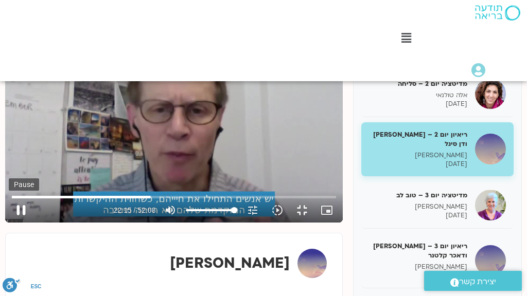
click at [20, 223] on button "pause" at bounding box center [21, 210] width 25 height 25
click at [15, 223] on button "play_arrow" at bounding box center [21, 210] width 25 height 25
click at [18, 223] on button "pause" at bounding box center [21, 210] width 25 height 25
click at [224, 200] on input "Seek" at bounding box center [174, 197] width 325 height 6
click at [18, 223] on button "play_arrow" at bounding box center [21, 210] width 25 height 25
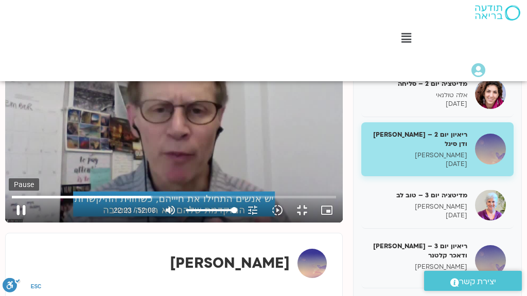
click at [16, 223] on button "pause" at bounding box center [21, 210] width 25 height 25
click at [17, 223] on button "play_arrow" at bounding box center [21, 210] width 25 height 25
click at [20, 223] on button "pause" at bounding box center [21, 210] width 25 height 25
click at [16, 223] on button "play_arrow" at bounding box center [21, 210] width 25 height 25
click at [17, 223] on button "pause" at bounding box center [21, 210] width 25 height 25
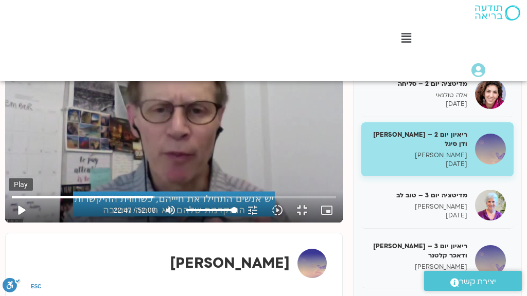
click at [18, 223] on button "play_arrow" at bounding box center [21, 210] width 25 height 25
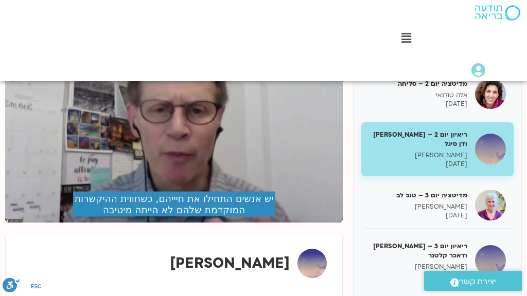
click at [18, 223] on button "pause" at bounding box center [21, 210] width 25 height 25
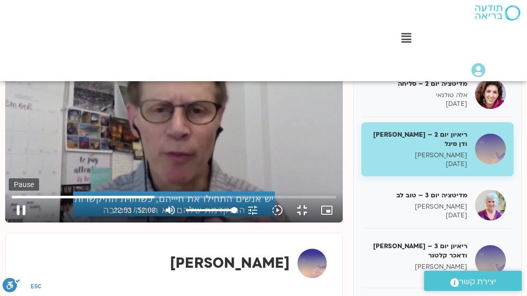
click at [17, 223] on button "pause" at bounding box center [21, 210] width 25 height 25
click at [17, 223] on button "play_arrow" at bounding box center [21, 210] width 25 height 25
click at [17, 223] on button "pause" at bounding box center [21, 210] width 25 height 25
click at [17, 223] on button "play_arrow" at bounding box center [21, 210] width 25 height 25
click at [19, 223] on button "pause" at bounding box center [21, 210] width 25 height 25
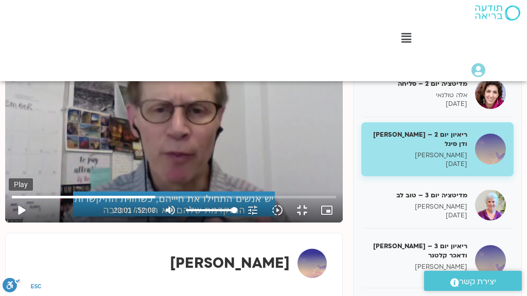
click at [16, 223] on button "play_arrow" at bounding box center [21, 210] width 25 height 25
click at [19, 223] on button "pause" at bounding box center [21, 210] width 25 height 25
click at [19, 223] on button "play_arrow" at bounding box center [21, 210] width 25 height 25
click at [17, 223] on button "pause" at bounding box center [21, 210] width 25 height 25
click at [16, 223] on button "play_arrow" at bounding box center [21, 210] width 25 height 25
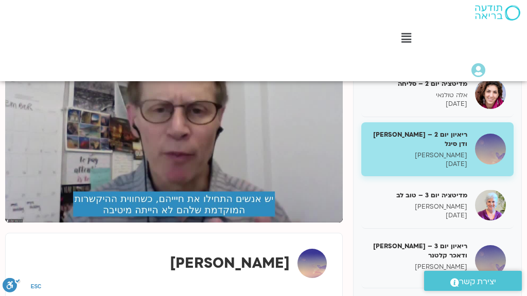
click at [16, 223] on button "pause" at bounding box center [21, 210] width 25 height 25
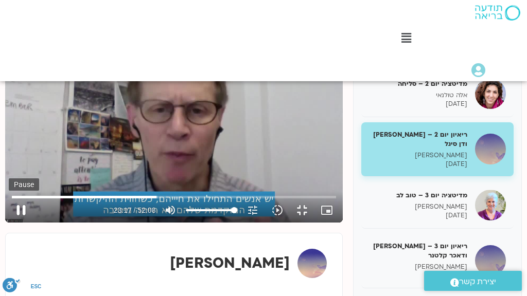
click at [16, 223] on button "pause" at bounding box center [21, 210] width 25 height 25
click at [18, 223] on button "play_arrow" at bounding box center [21, 210] width 25 height 25
click at [18, 223] on button "pause" at bounding box center [21, 210] width 25 height 25
click at [16, 223] on button "play_arrow" at bounding box center [21, 210] width 25 height 25
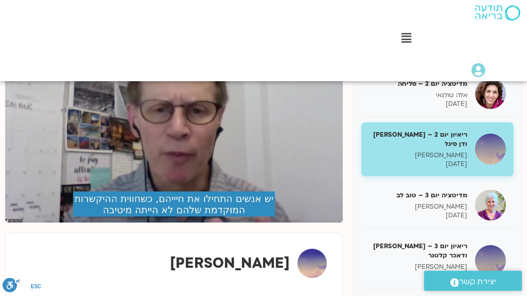
click at [16, 223] on button "pause" at bounding box center [21, 210] width 25 height 25
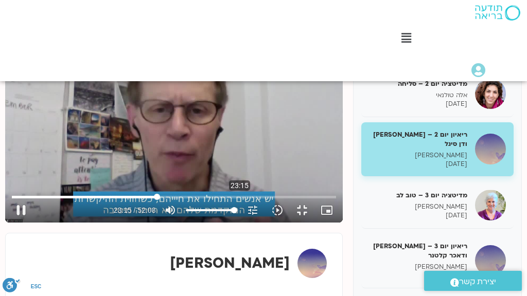
click at [236, 200] on input "Seek" at bounding box center [174, 197] width 325 height 6
click at [16, 223] on button "pause" at bounding box center [21, 210] width 25 height 25
click at [16, 223] on button "play_arrow" at bounding box center [21, 210] width 25 height 25
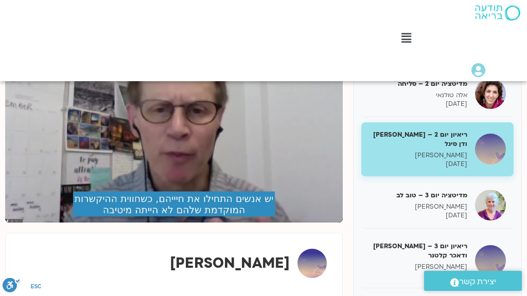
click at [16, 223] on button "pause" at bounding box center [21, 210] width 25 height 25
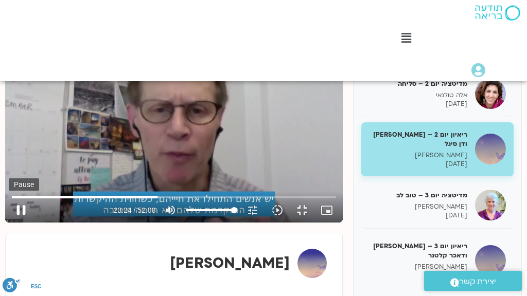
click at [15, 223] on button "pause" at bounding box center [21, 210] width 25 height 25
click at [16, 223] on button "play_arrow" at bounding box center [21, 210] width 25 height 25
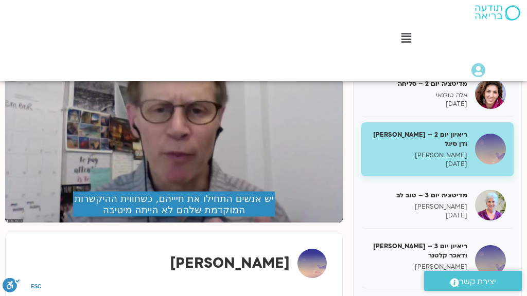
click at [16, 223] on button "pause" at bounding box center [21, 210] width 25 height 25
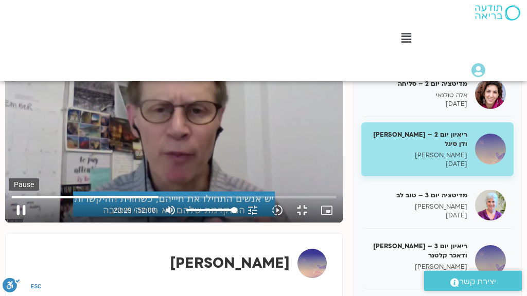
click at [15, 223] on button "pause" at bounding box center [21, 210] width 25 height 25
click at [17, 223] on button "play_arrow" at bounding box center [21, 210] width 25 height 25
click at [13, 223] on button "pause" at bounding box center [21, 210] width 25 height 25
click at [238, 200] on input "Seek" at bounding box center [174, 197] width 325 height 6
click at [17, 223] on button "play_arrow" at bounding box center [21, 210] width 25 height 25
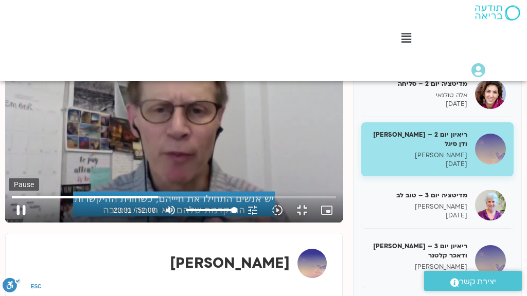
click at [17, 223] on button "pause" at bounding box center [21, 210] width 25 height 25
click at [16, 223] on button "play_arrow" at bounding box center [21, 210] width 25 height 25
click at [16, 223] on button "pause" at bounding box center [21, 210] width 25 height 25
click at [17, 223] on button "play_arrow" at bounding box center [21, 210] width 25 height 25
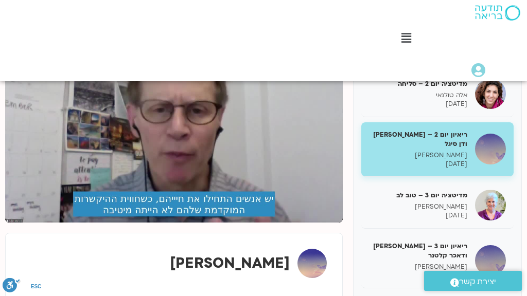
click at [17, 223] on button "pause" at bounding box center [21, 210] width 25 height 25
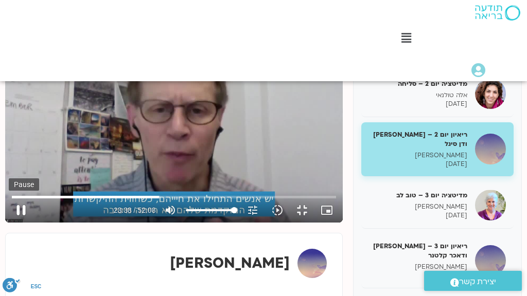
click at [15, 223] on button "pause" at bounding box center [21, 210] width 25 height 25
click at [17, 223] on button "play_arrow" at bounding box center [21, 210] width 25 height 25
click at [16, 223] on button "pause" at bounding box center [21, 210] width 25 height 25
click at [16, 223] on button "play_arrow" at bounding box center [21, 210] width 25 height 25
click at [16, 223] on button "pause" at bounding box center [21, 210] width 25 height 25
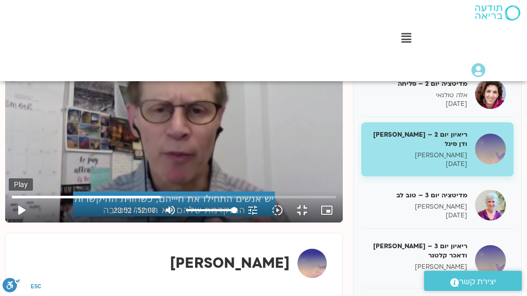
click at [16, 223] on button "play_arrow" at bounding box center [21, 210] width 25 height 25
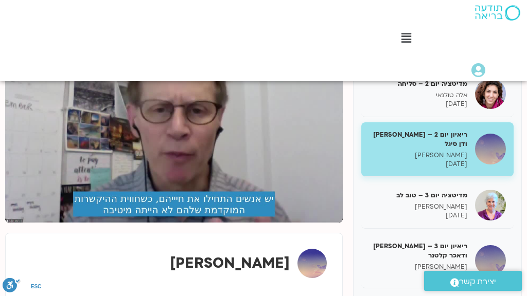
click at [16, 223] on button "pause" at bounding box center [21, 210] width 25 height 25
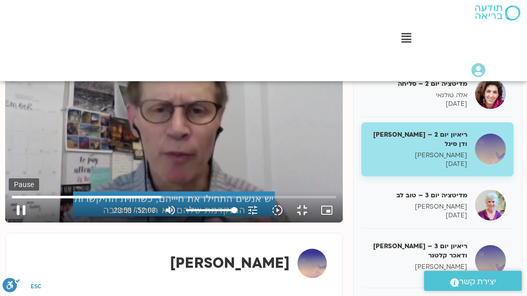
click at [20, 223] on button "pause" at bounding box center [21, 210] width 25 height 25
click at [16, 223] on button "play_arrow" at bounding box center [21, 210] width 25 height 25
click at [15, 223] on button "pause" at bounding box center [21, 210] width 25 height 25
click at [19, 223] on button "play_arrow" at bounding box center [21, 210] width 25 height 25
click at [16, 223] on button "pause" at bounding box center [21, 210] width 25 height 25
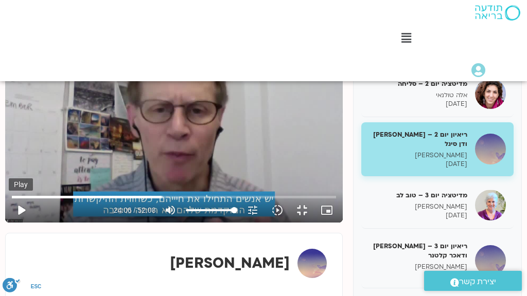
click at [16, 223] on button "play_arrow" at bounding box center [21, 210] width 25 height 25
click at [15, 223] on button "pause" at bounding box center [21, 210] width 25 height 25
click at [16, 223] on button "play_arrow" at bounding box center [21, 210] width 25 height 25
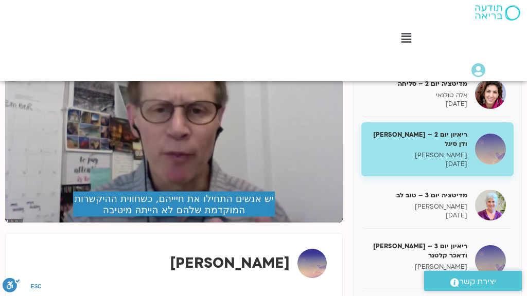
click at [16, 223] on button "pause" at bounding box center [21, 210] width 25 height 25
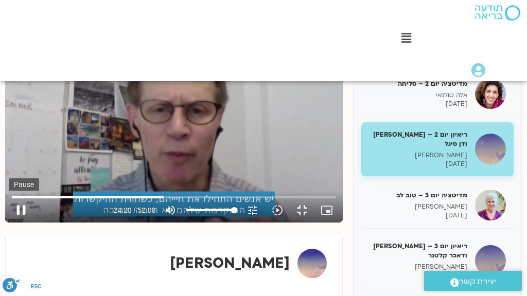
click at [18, 223] on button "pause" at bounding box center [21, 210] width 25 height 25
click at [15, 223] on button "play_arrow" at bounding box center [21, 210] width 25 height 25
click at [16, 223] on button "pause" at bounding box center [21, 210] width 25 height 25
click at [16, 223] on button "play_arrow" at bounding box center [21, 210] width 25 height 25
click at [15, 223] on button "pause" at bounding box center [21, 210] width 25 height 25
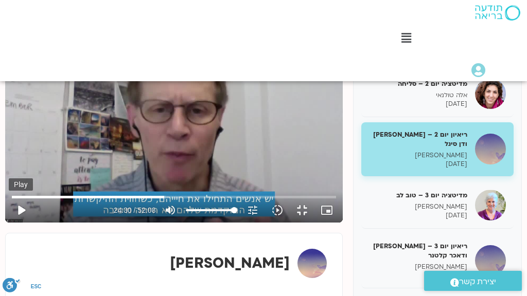
click at [17, 223] on button "play_arrow" at bounding box center [21, 210] width 25 height 25
click at [17, 223] on button "pause" at bounding box center [21, 210] width 25 height 25
click at [16, 223] on button "play_arrow" at bounding box center [21, 210] width 25 height 25
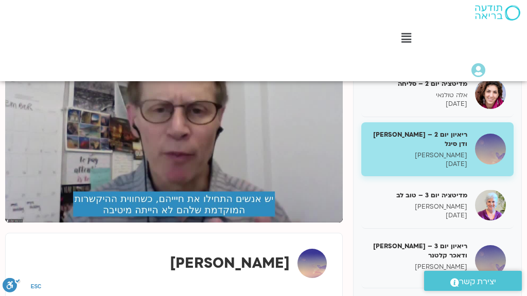
click at [16, 223] on button "pause" at bounding box center [21, 210] width 25 height 25
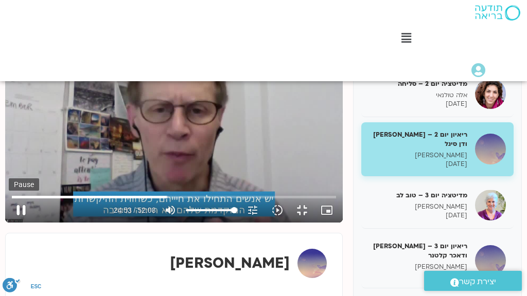
click at [19, 223] on button "pause" at bounding box center [21, 210] width 25 height 25
click at [17, 223] on button "play_arrow" at bounding box center [21, 210] width 25 height 25
click at [15, 223] on button "pause" at bounding box center [21, 210] width 25 height 25
click at [17, 223] on button "play_arrow" at bounding box center [21, 210] width 25 height 25
click at [17, 223] on button "pause" at bounding box center [21, 210] width 25 height 25
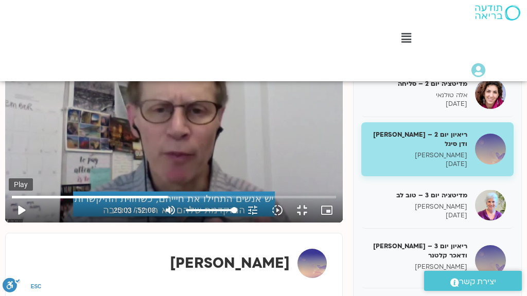
click at [16, 223] on button "play_arrow" at bounding box center [21, 210] width 25 height 25
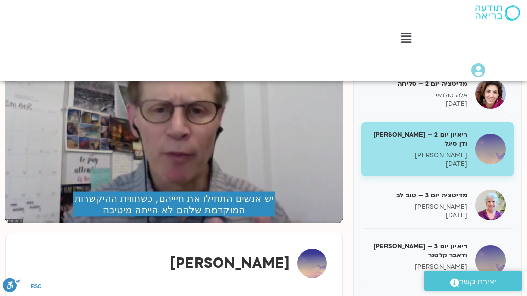
click at [16, 223] on button "pause" at bounding box center [21, 210] width 25 height 25
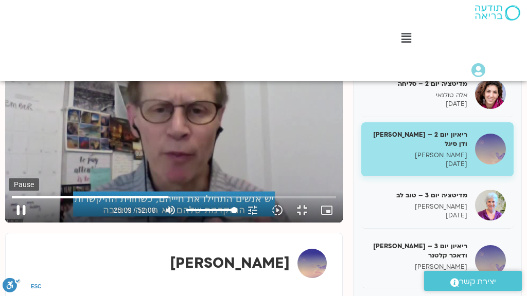
click at [16, 223] on button "pause" at bounding box center [21, 210] width 25 height 25
click at [15, 223] on button "play_arrow" at bounding box center [21, 210] width 25 height 25
click at [16, 223] on button "pause" at bounding box center [21, 210] width 25 height 25
click at [16, 223] on button "play_arrow" at bounding box center [21, 210] width 25 height 25
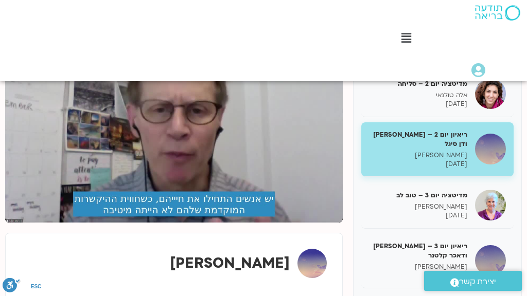
click at [16, 223] on button "pause" at bounding box center [21, 210] width 25 height 25
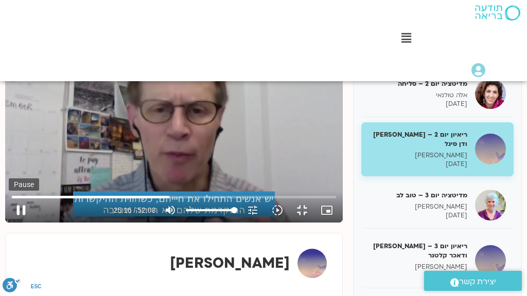
click at [16, 223] on button "pause" at bounding box center [21, 210] width 25 height 25
click at [16, 223] on button "play_arrow" at bounding box center [21, 210] width 25 height 25
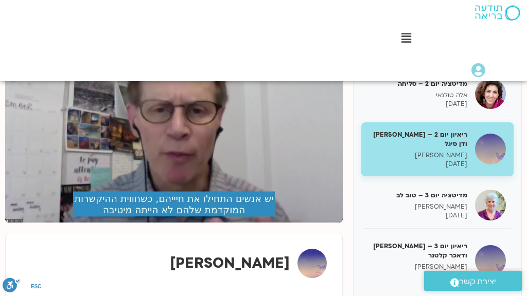
click at [16, 223] on button "pause" at bounding box center [21, 210] width 25 height 25
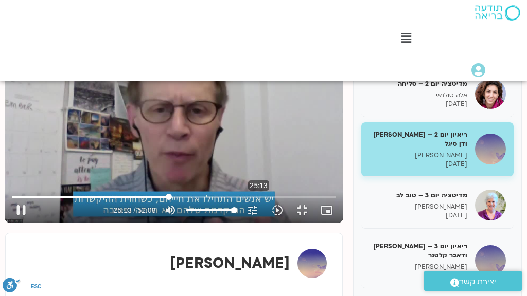
click at [255, 200] on input "Seek" at bounding box center [174, 197] width 325 height 6
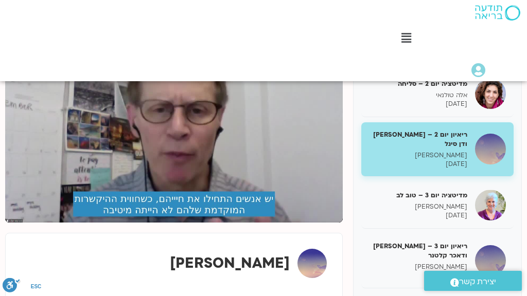
click at [15, 223] on button "pause" at bounding box center [21, 210] width 25 height 25
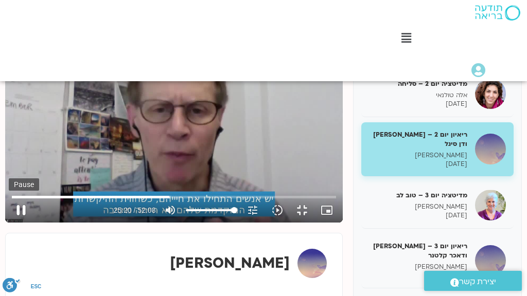
click at [22, 223] on button "pause" at bounding box center [21, 210] width 25 height 25
click at [254, 200] on input "Seek" at bounding box center [174, 197] width 325 height 6
click at [16, 223] on button "play_arrow" at bounding box center [21, 210] width 25 height 25
click at [19, 223] on button "pause" at bounding box center [21, 210] width 25 height 25
click at [17, 223] on button "play_arrow" at bounding box center [21, 210] width 25 height 25
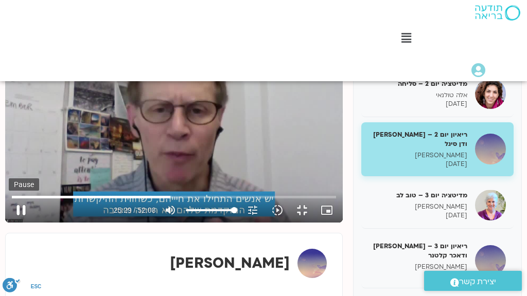
click at [16, 223] on button "pause" at bounding box center [21, 210] width 25 height 25
click at [16, 223] on button "play_arrow" at bounding box center [21, 210] width 25 height 25
click at [16, 223] on button "pause" at bounding box center [21, 210] width 25 height 25
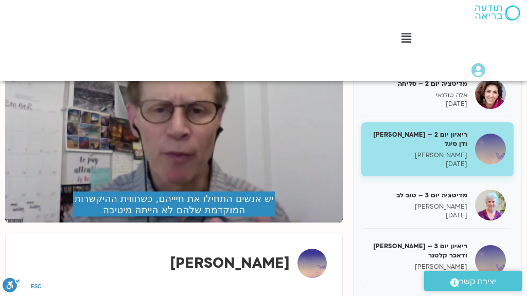
click at [16, 223] on button "pause" at bounding box center [21, 210] width 25 height 25
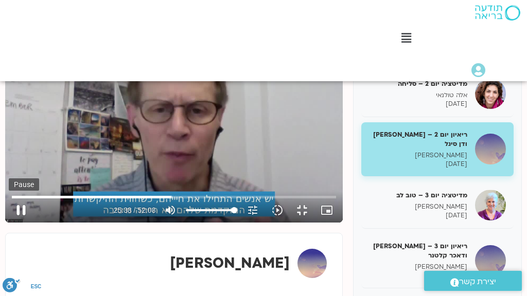
click at [17, 223] on button "pause" at bounding box center [21, 210] width 25 height 25
type input "1538.546562"
